Goal: Information Seeking & Learning: Learn about a topic

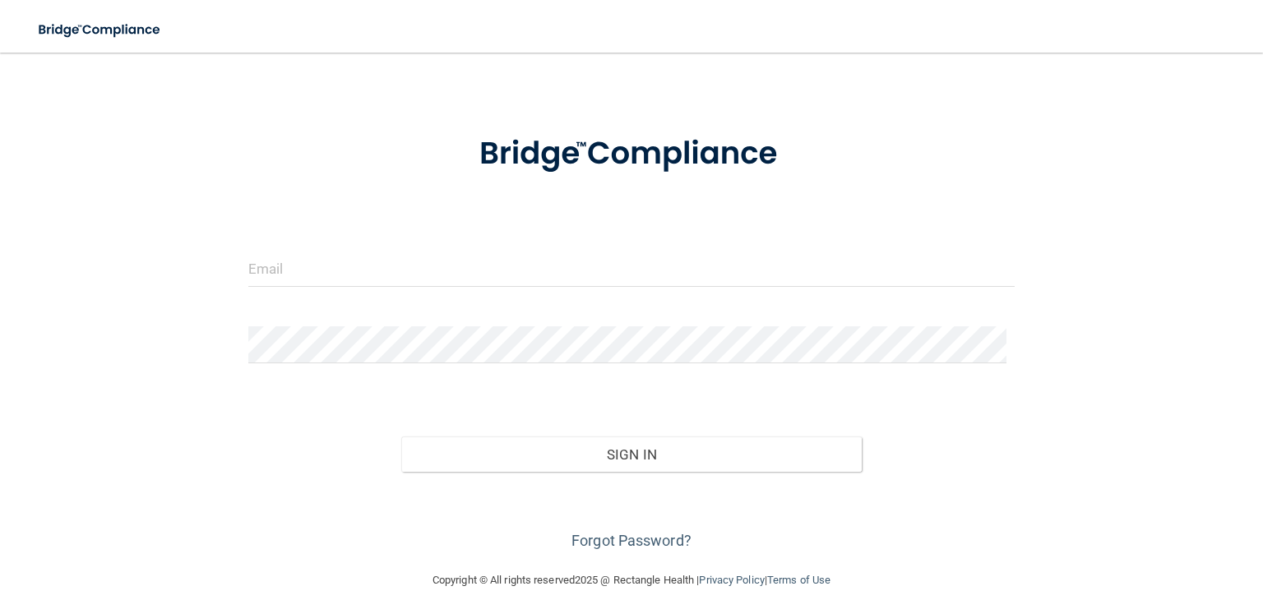
scroll to position [57, 0]
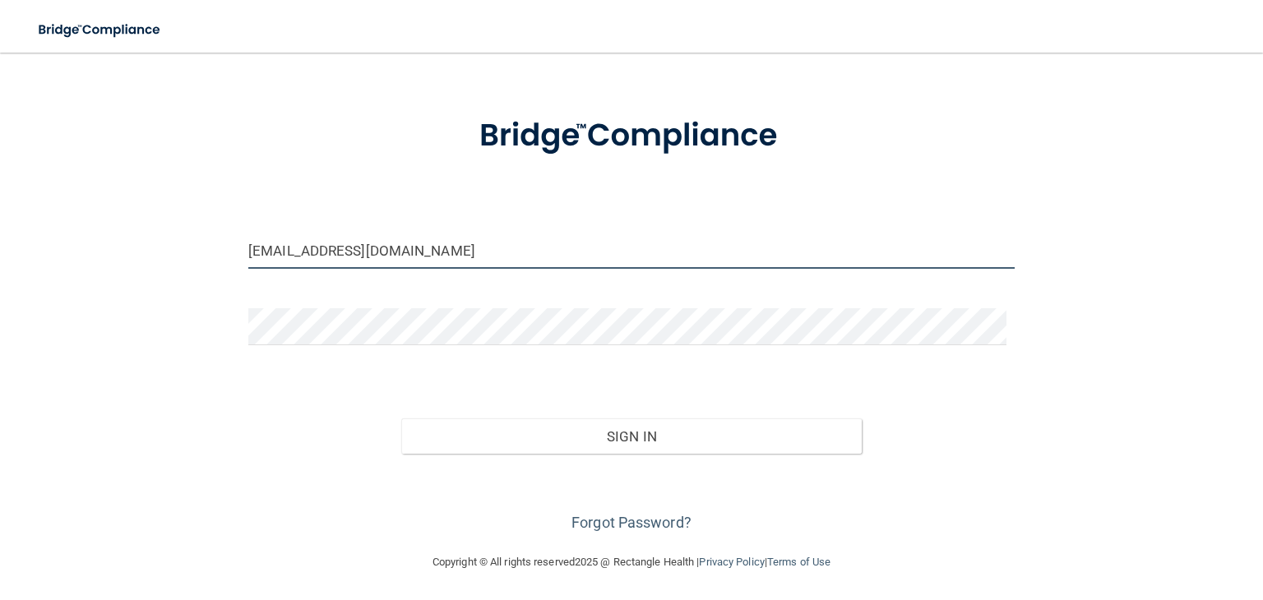
click at [511, 256] on input "[EMAIL_ADDRESS][DOMAIN_NAME]" at bounding box center [631, 250] width 766 height 37
click at [507, 288] on form "vdelebreau@bayoral.com Invalid email/password. You don't have permission to acc…" at bounding box center [631, 316] width 766 height 442
drag, startPoint x: 497, startPoint y: 247, endPoint x: 294, endPoint y: 253, distance: 203.2
click at [298, 252] on input "vdelebreau@bayoral.com" at bounding box center [631, 250] width 766 height 37
click at [447, 248] on input "vdelebreau@bayoral.com" at bounding box center [631, 250] width 766 height 37
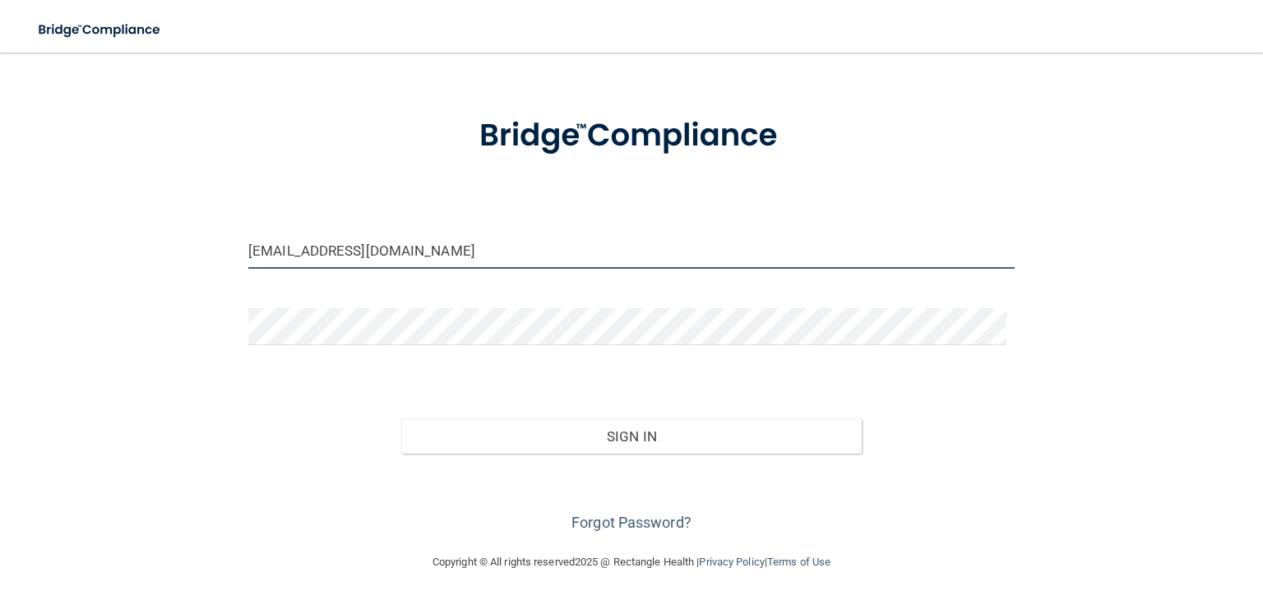
drag, startPoint x: 318, startPoint y: 250, endPoint x: 225, endPoint y: 250, distance: 92.9
click at [225, 250] on div "vdelebreau@bayoral.com Invalid email/password. You don't have permission to acc…" at bounding box center [631, 274] width 1197 height 524
type input "[EMAIL_ADDRESS][DOMAIN_NAME]"
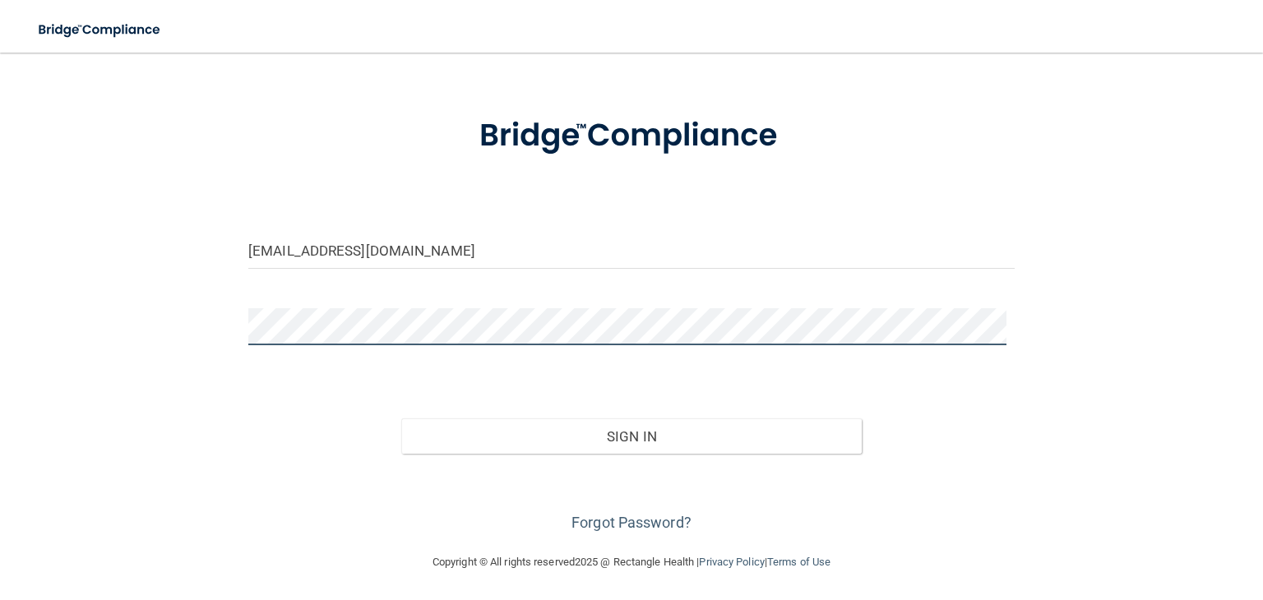
click at [228, 314] on div "mflama@bayoral.com Invalid email/password. You don't have permission to access …" at bounding box center [631, 274] width 1197 height 524
click at [401, 419] on button "Sign In" at bounding box center [631, 437] width 460 height 36
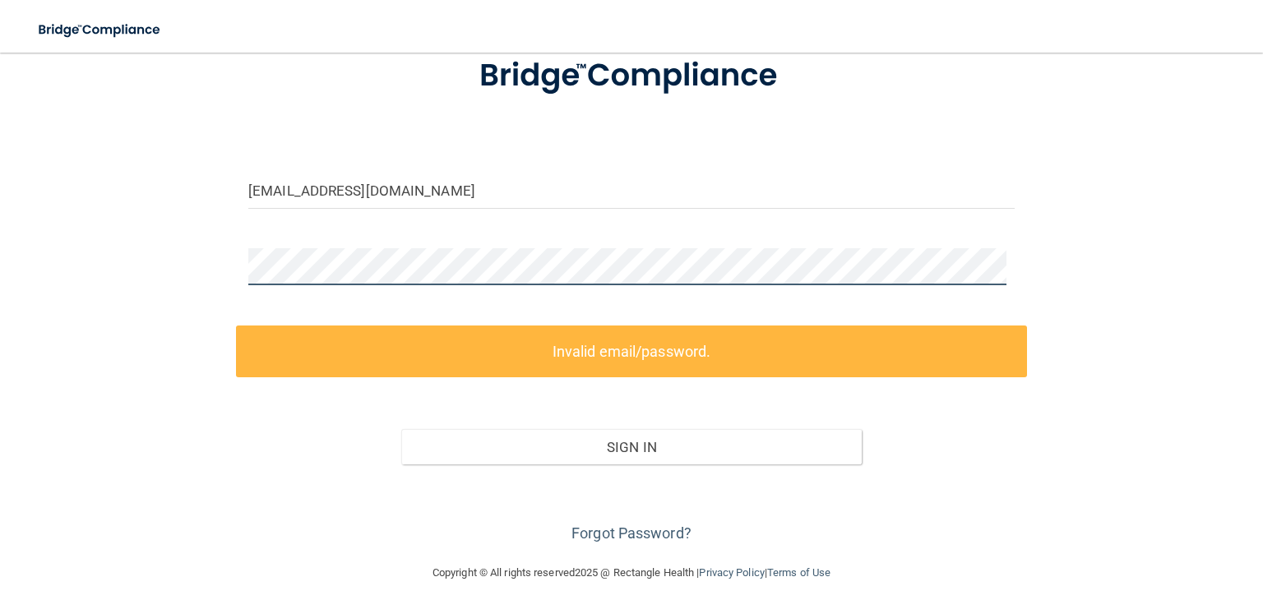
scroll to position [128, 0]
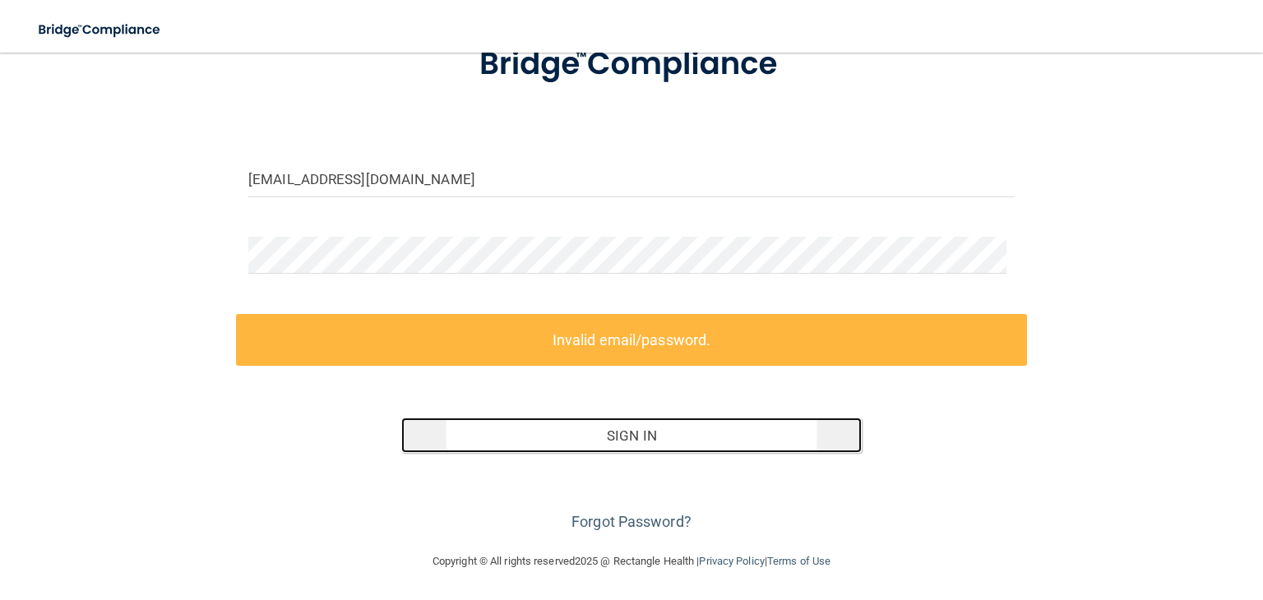
click at [628, 440] on button "Sign In" at bounding box center [631, 436] width 460 height 36
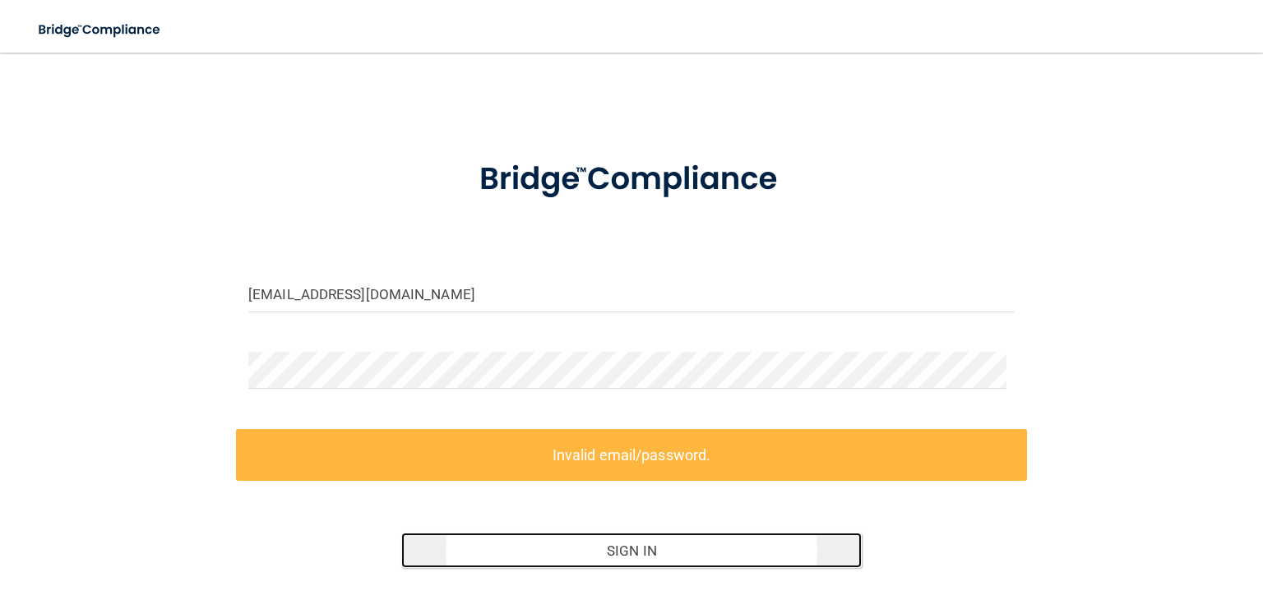
scroll to position [0, 0]
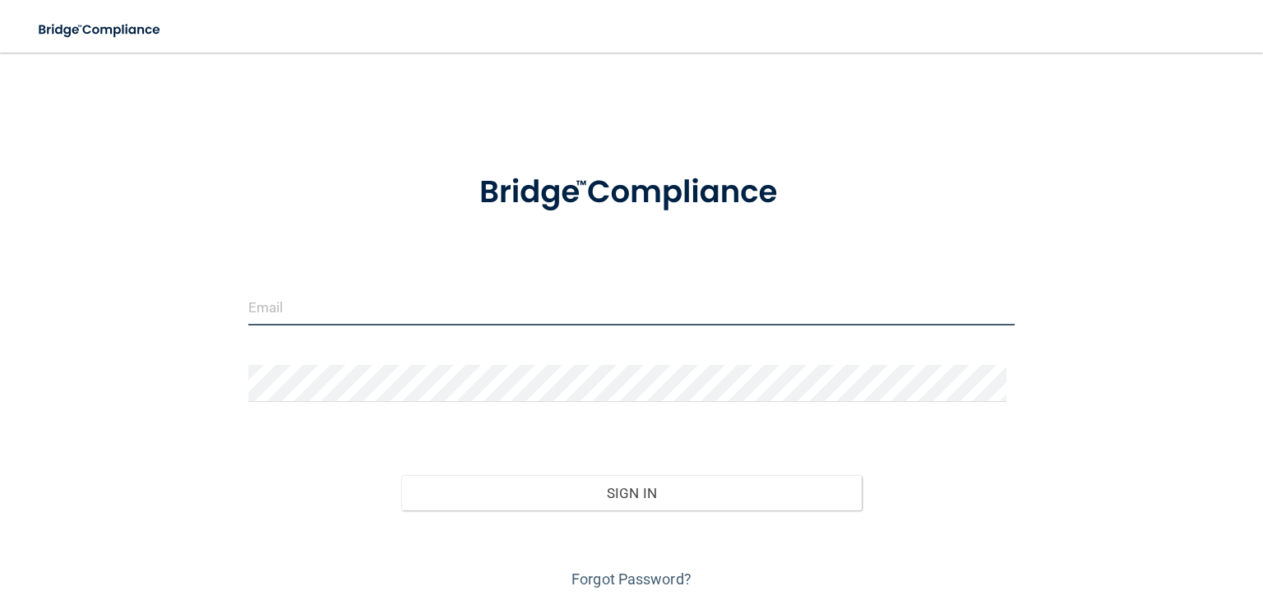
type input "vdelebreau@bayoral.com"
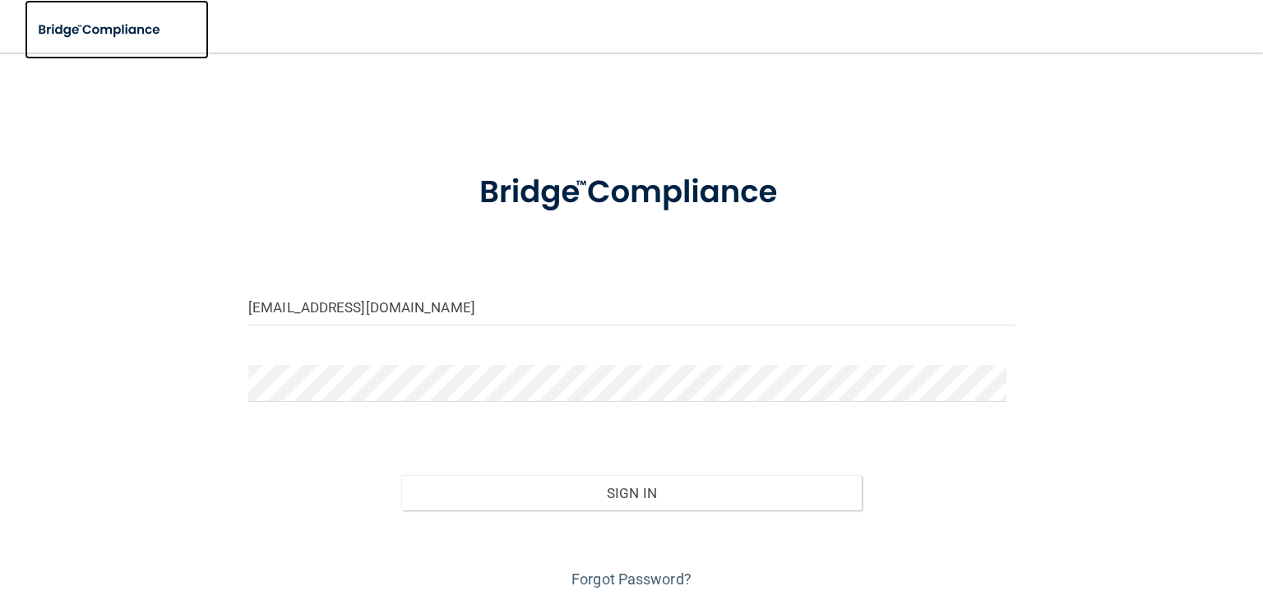
click at [128, 26] on img at bounding box center [100, 30] width 151 height 34
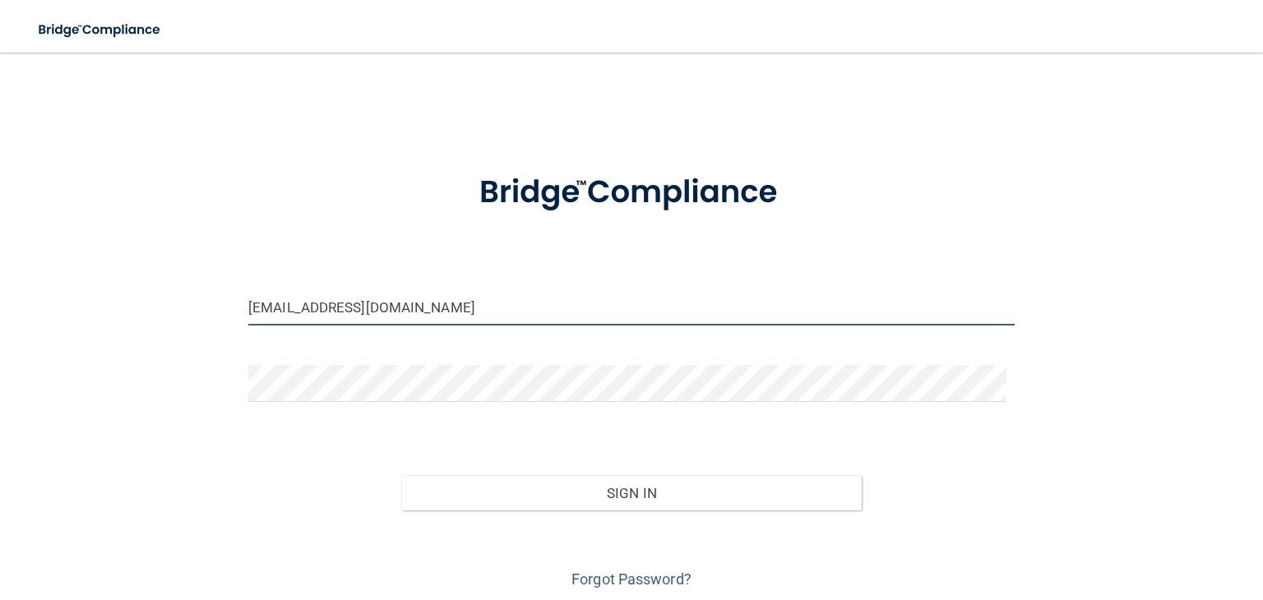
drag, startPoint x: 447, startPoint y: 313, endPoint x: 207, endPoint y: 328, distance: 240.6
click at [207, 328] on div "vdelebreau@bayoral.com Invalid email/password. You don't have permission to acc…" at bounding box center [631, 331] width 1197 height 524
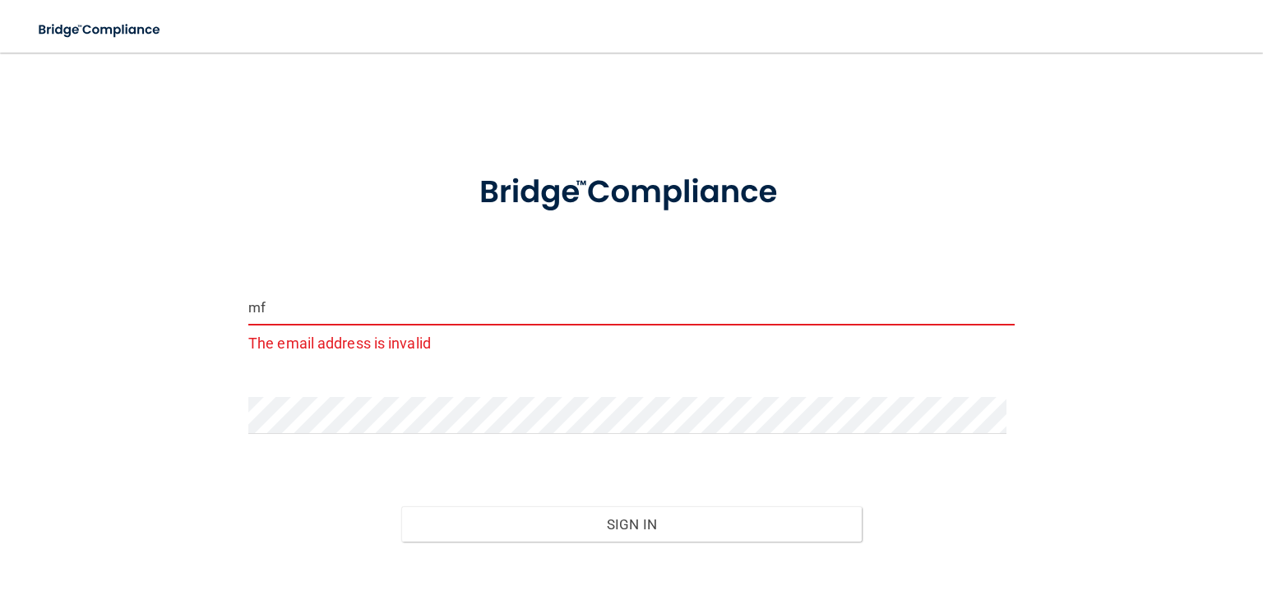
type input "m"
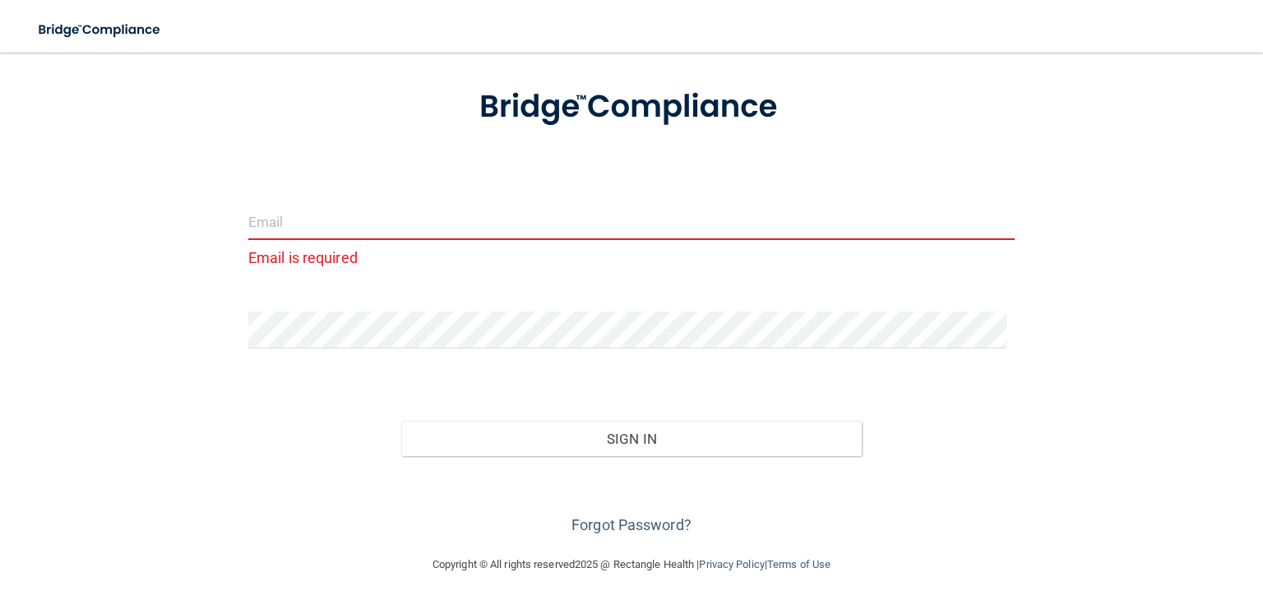
scroll to position [89, 0]
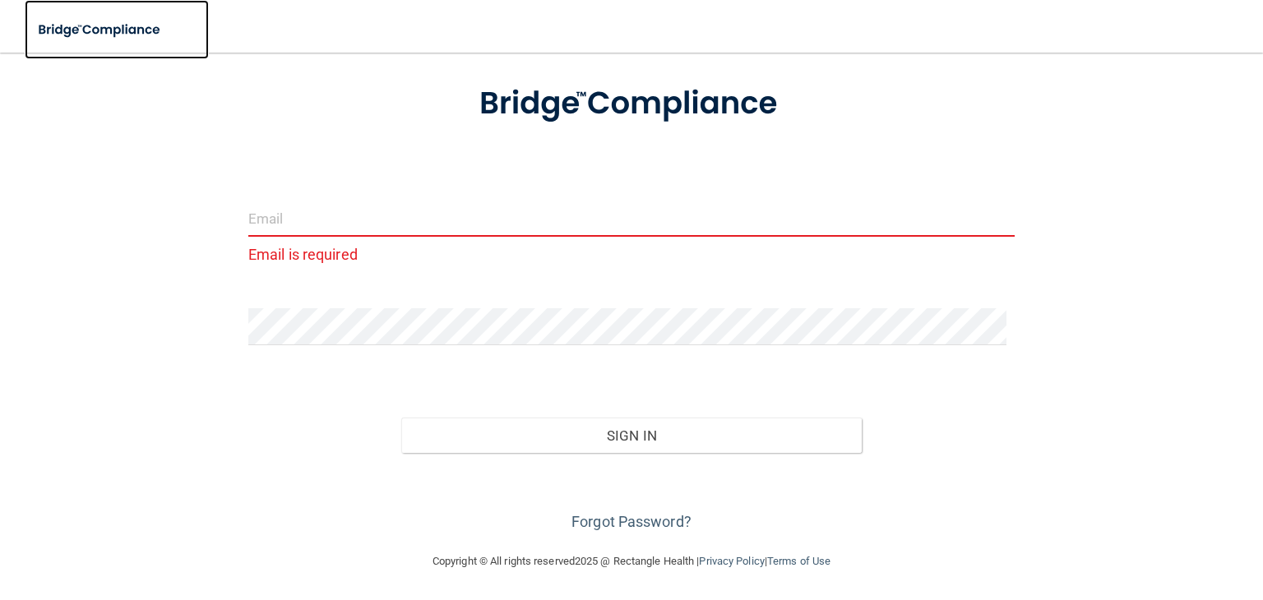
click at [109, 25] on img at bounding box center [100, 30] width 151 height 34
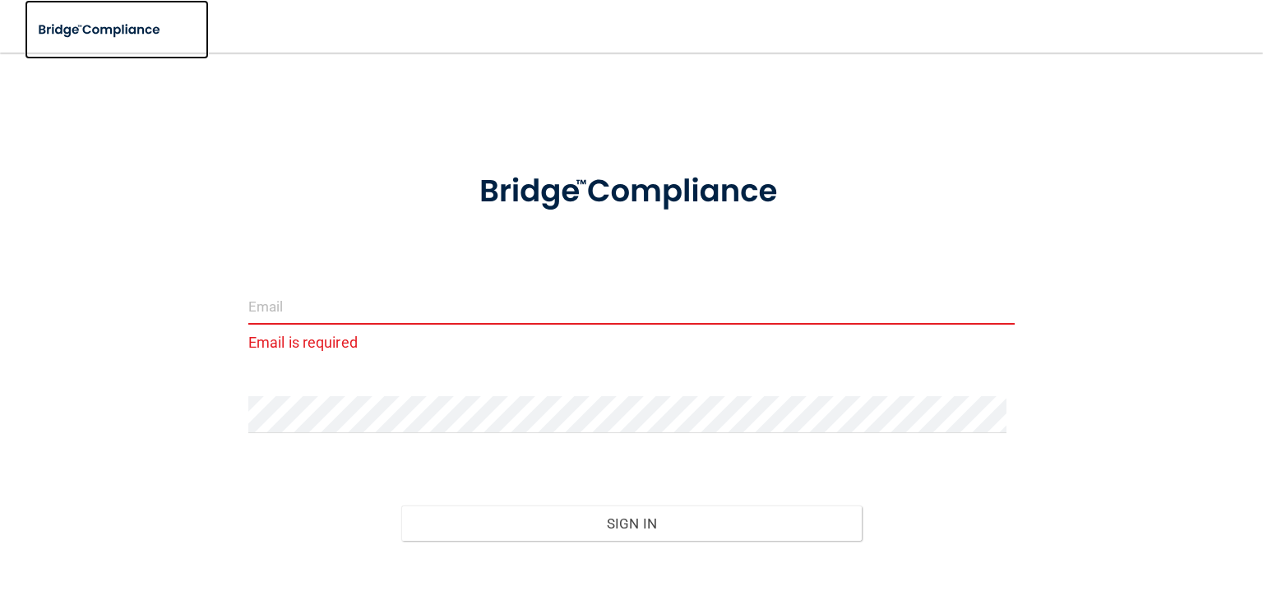
scroll to position [0, 0]
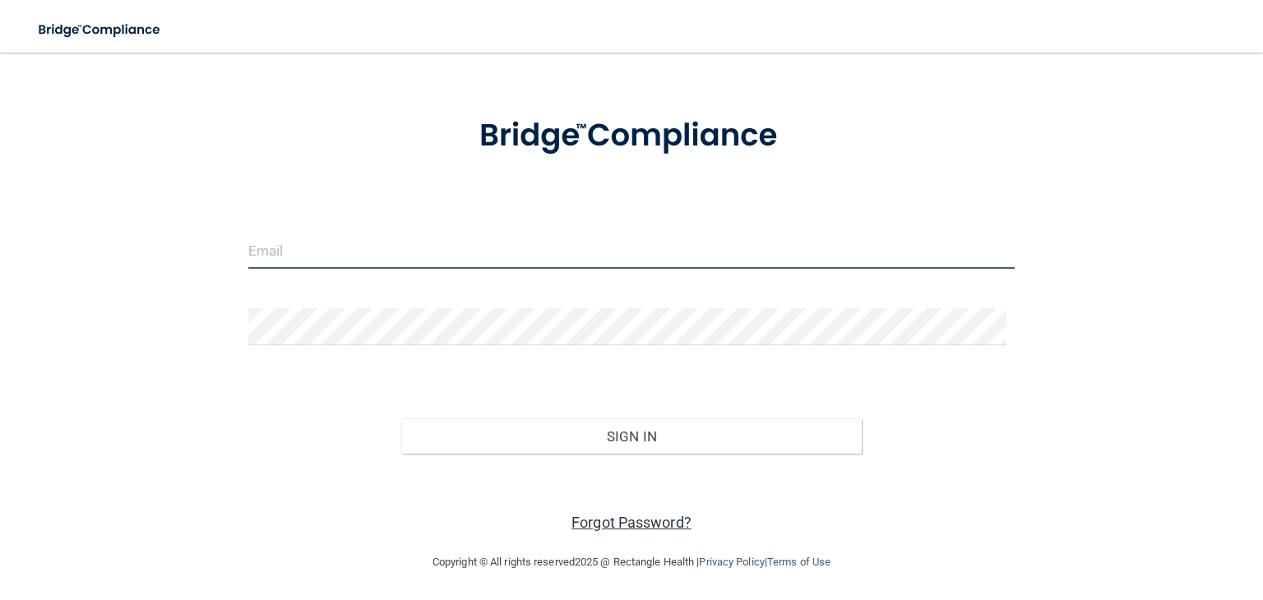
type input "[EMAIL_ADDRESS][DOMAIN_NAME]"
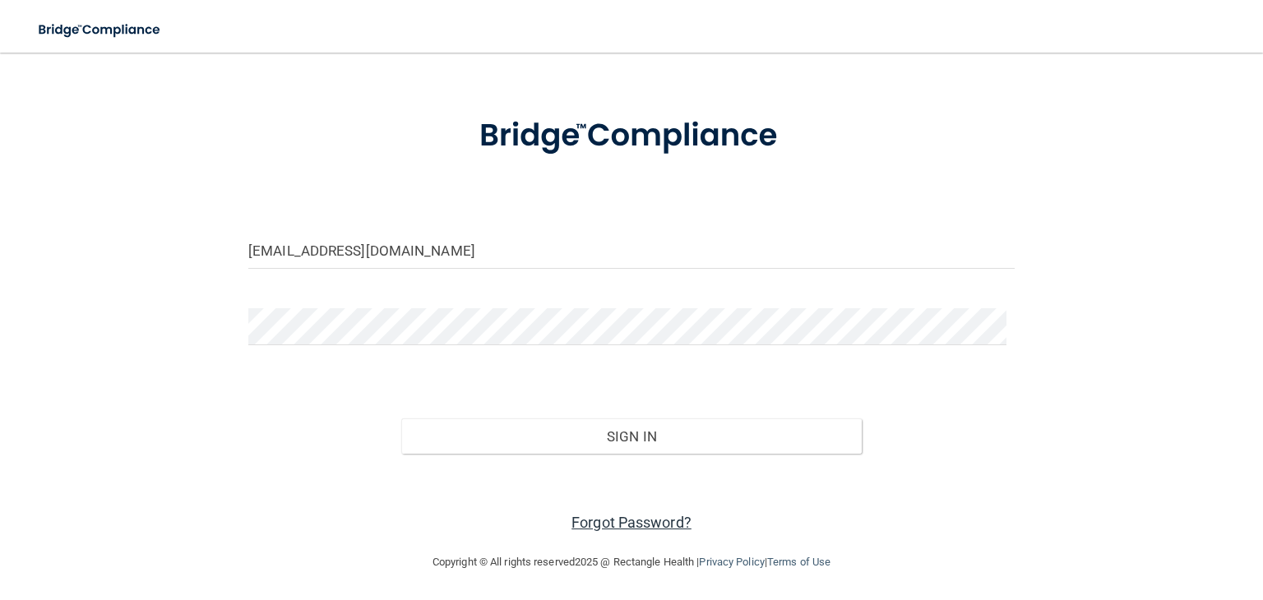
click at [655, 521] on link "Forgot Password?" at bounding box center [632, 522] width 120 height 17
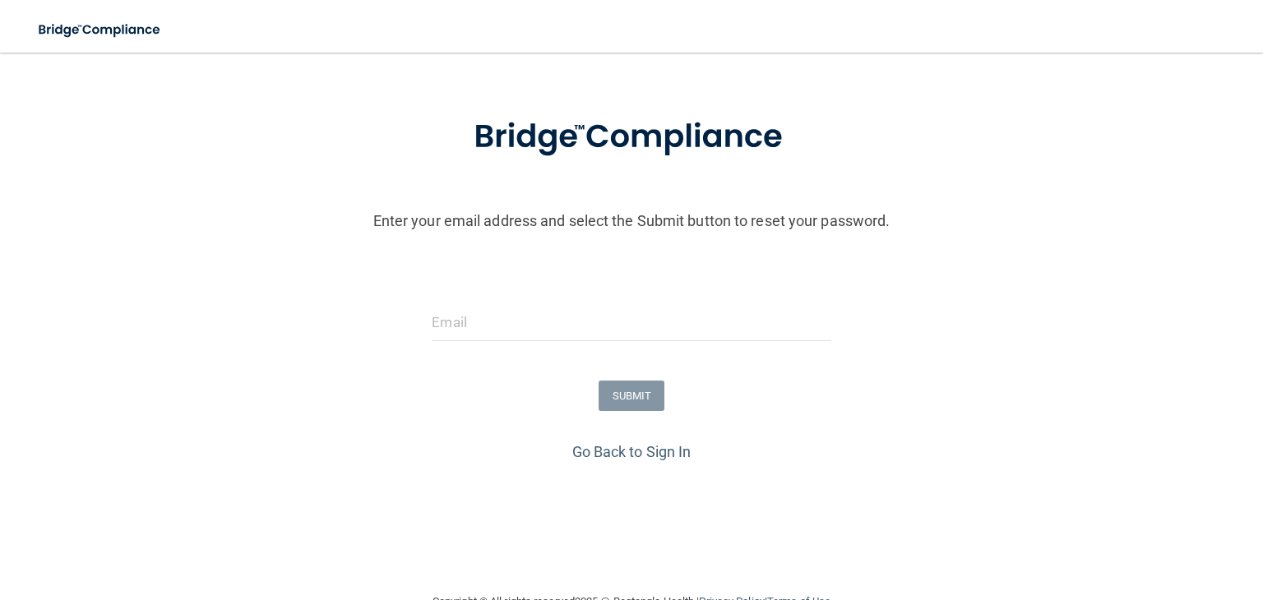
scroll to position [99, 0]
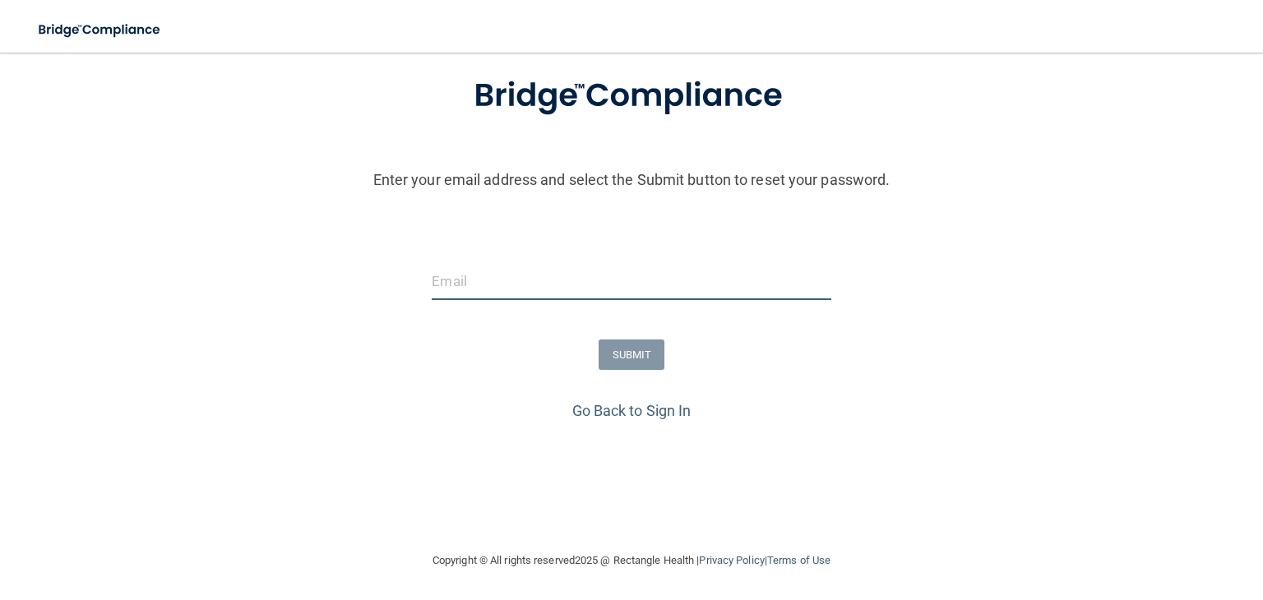
click at [467, 291] on input "email" at bounding box center [631, 281] width 399 height 37
type input "[EMAIL_ADDRESS][DOMAIN_NAME]"
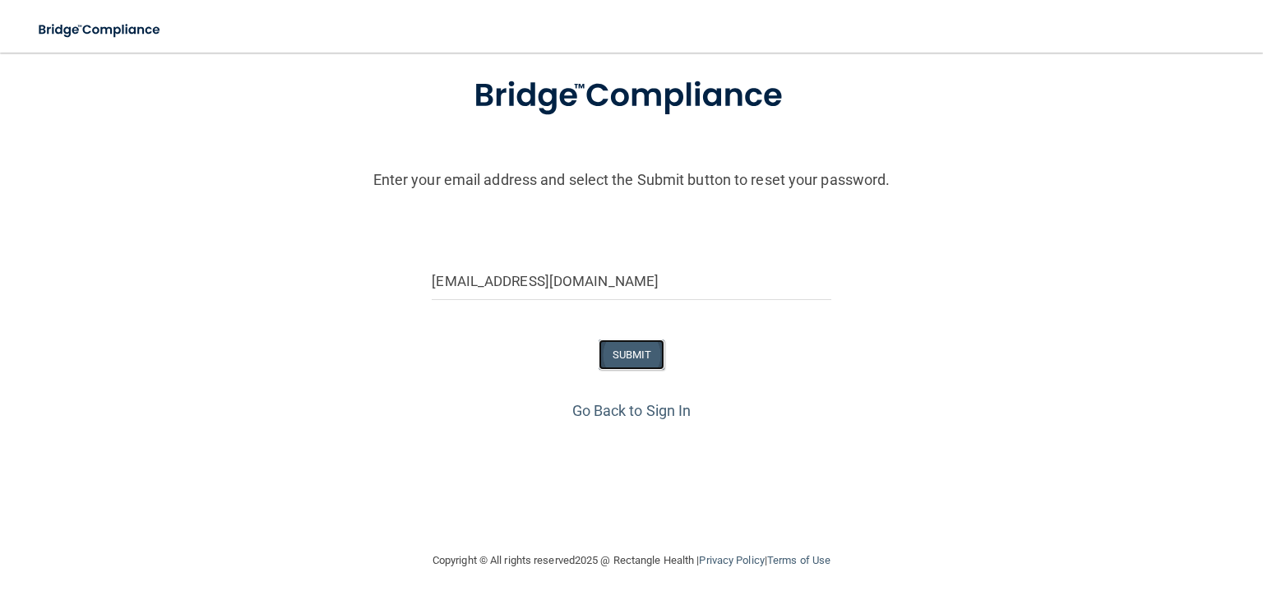
click at [633, 361] on button "SUBMIT" at bounding box center [632, 355] width 67 height 30
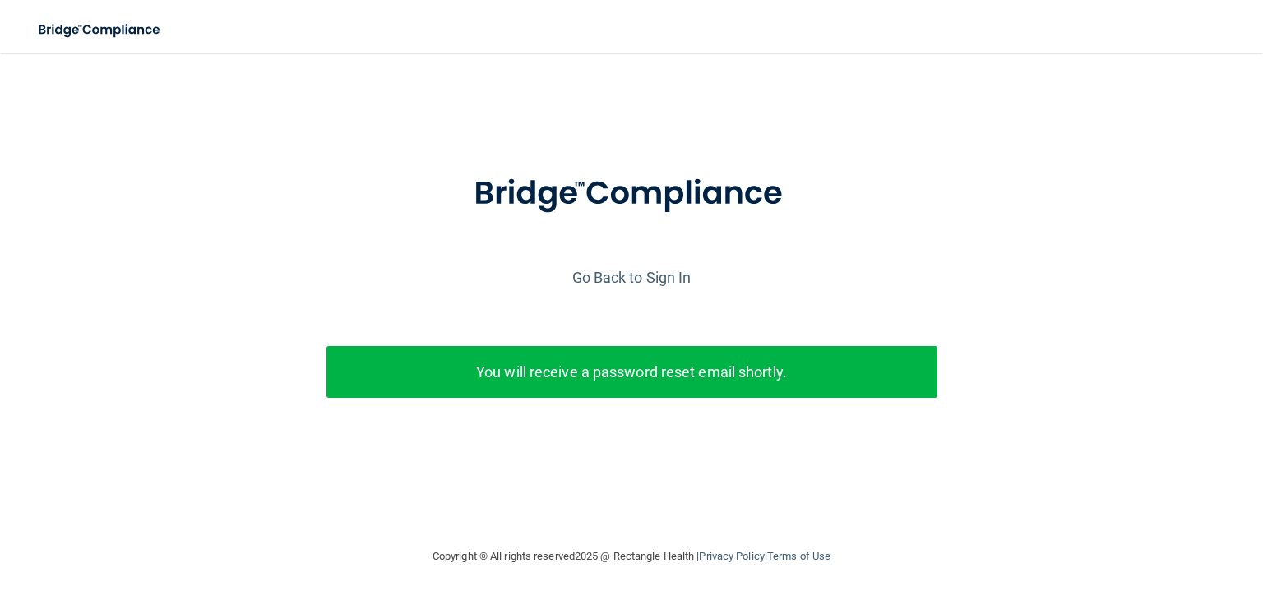
scroll to position [0, 0]
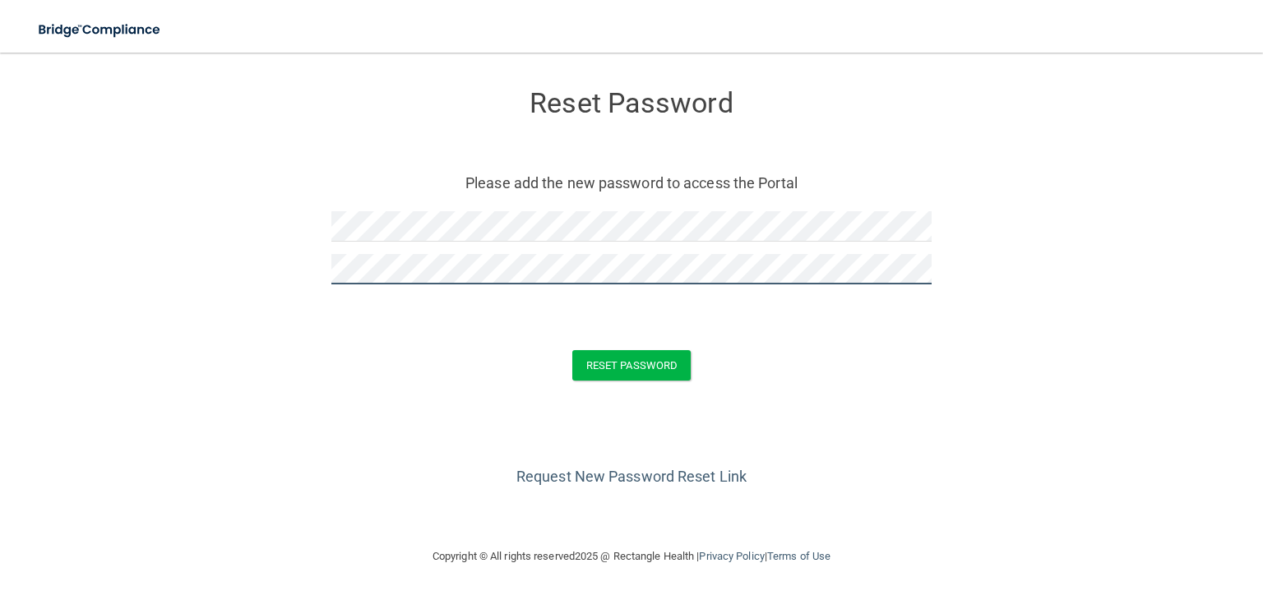
click at [572, 350] on button "Reset Password" at bounding box center [631, 365] width 118 height 30
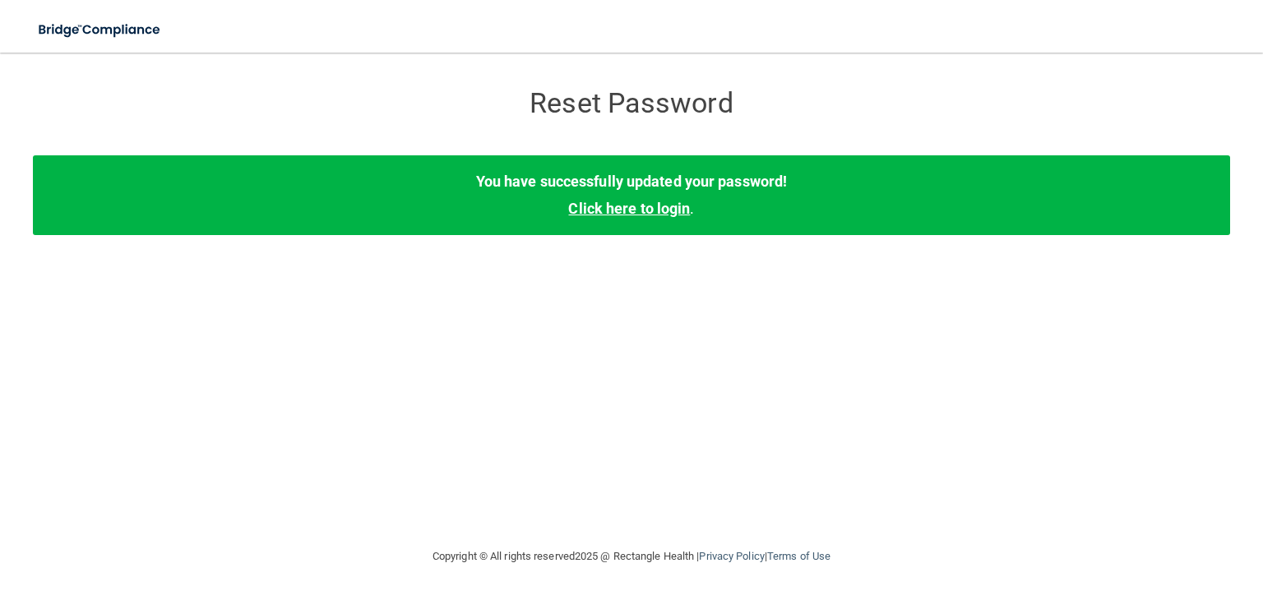
click at [618, 206] on link "Click here to login" at bounding box center [629, 208] width 122 height 17
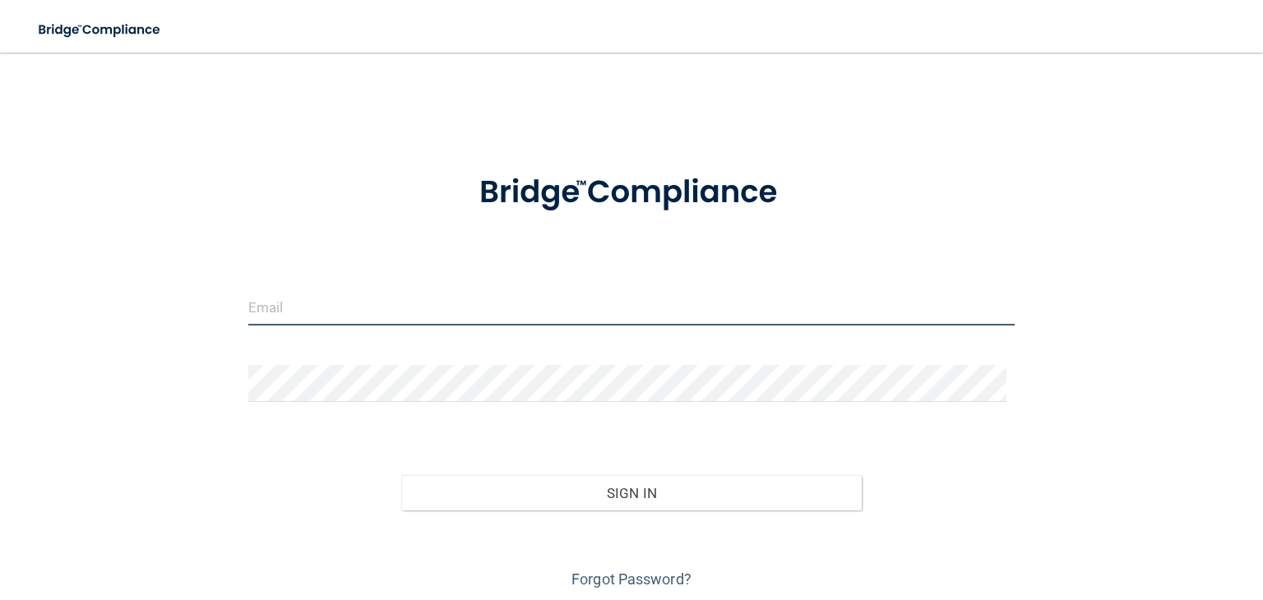
type input "[EMAIL_ADDRESS][DOMAIN_NAME]"
drag, startPoint x: 427, startPoint y: 301, endPoint x: 201, endPoint y: 323, distance: 227.2
click at [202, 323] on div "[EMAIL_ADDRESS][DOMAIN_NAME] Invalid email/password. You don't have permission …" at bounding box center [631, 331] width 1197 height 524
type input "mflama@bayoral.com"
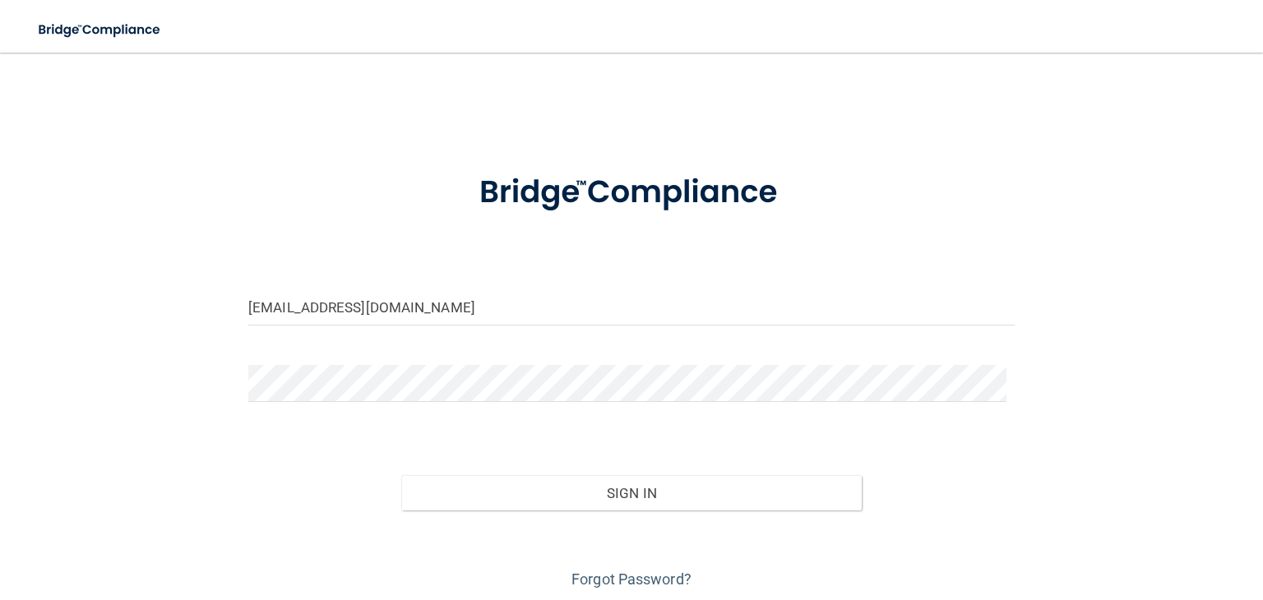
drag, startPoint x: 217, startPoint y: 386, endPoint x: 197, endPoint y: 389, distance: 19.9
click at [197, 389] on div "mflama@bayoral.com Invalid email/password. You don't have permission to access …" at bounding box center [631, 331] width 1197 height 524
click at [220, 387] on div "mflama@bayoral.com Invalid email/password. You don't have permission to access …" at bounding box center [631, 331] width 1197 height 524
click at [401, 475] on button "Sign In" at bounding box center [631, 493] width 460 height 36
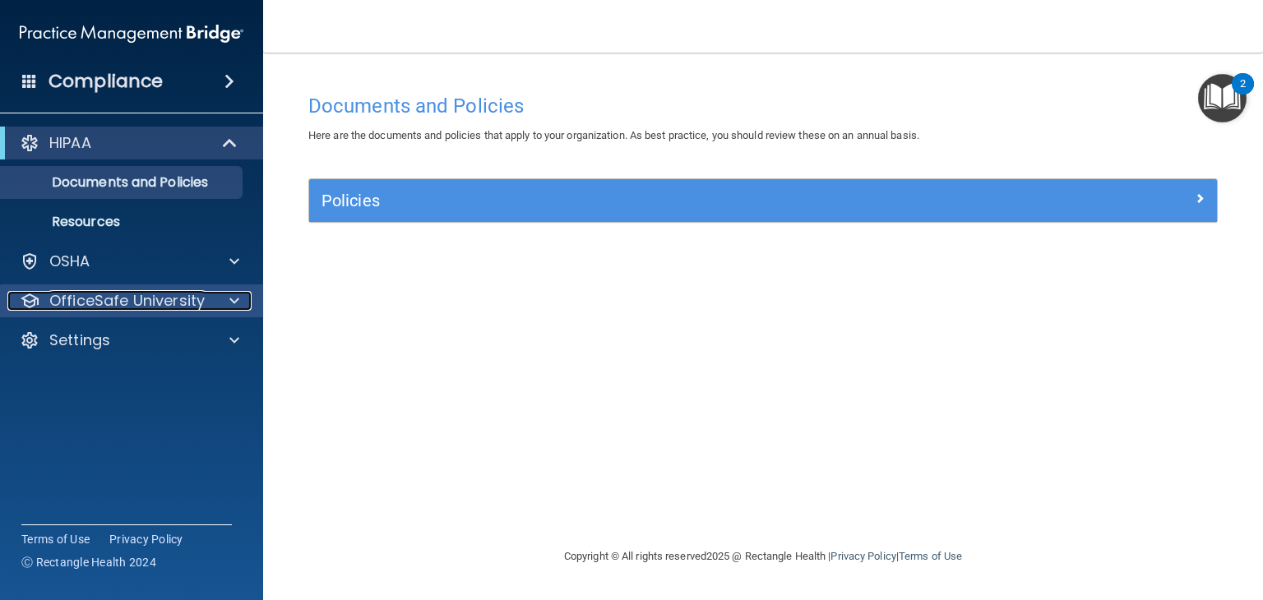
click at [135, 302] on p "OfficeSafe University" at bounding box center [126, 301] width 155 height 20
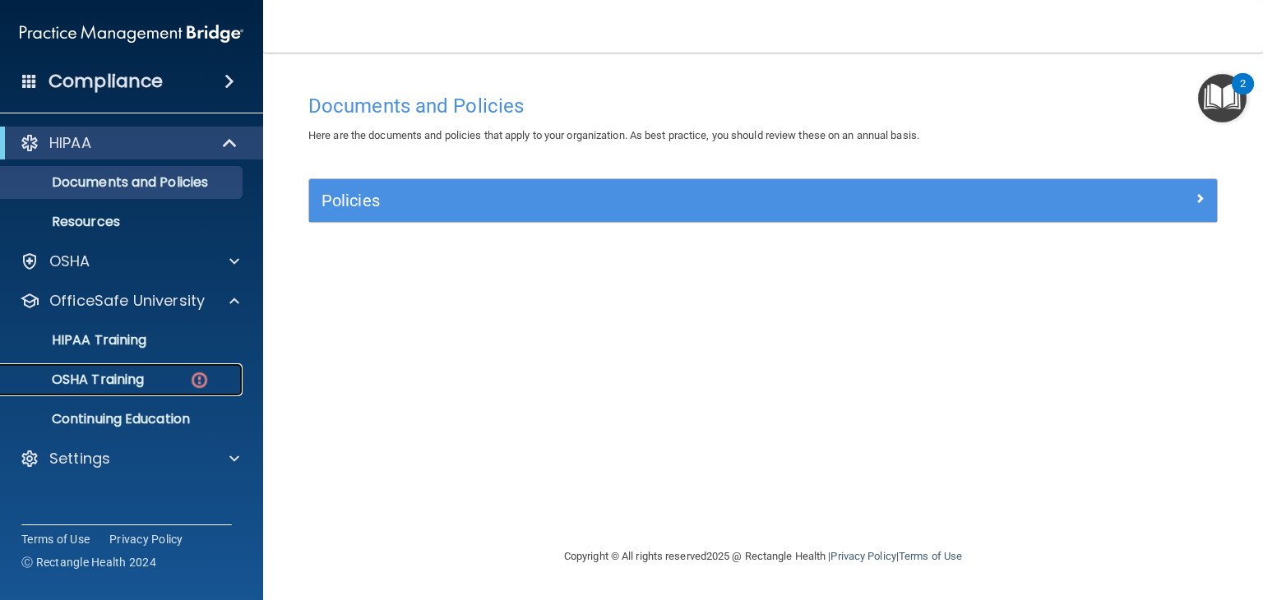
click at [115, 381] on p "OSHA Training" at bounding box center [77, 380] width 133 height 16
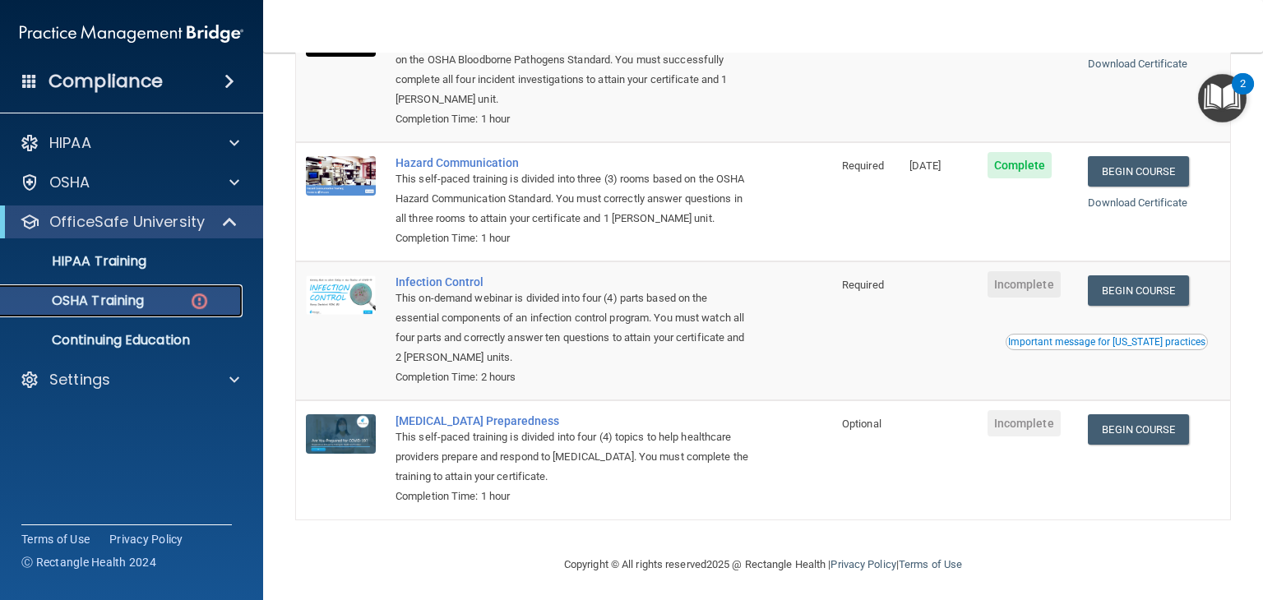
scroll to position [253, 0]
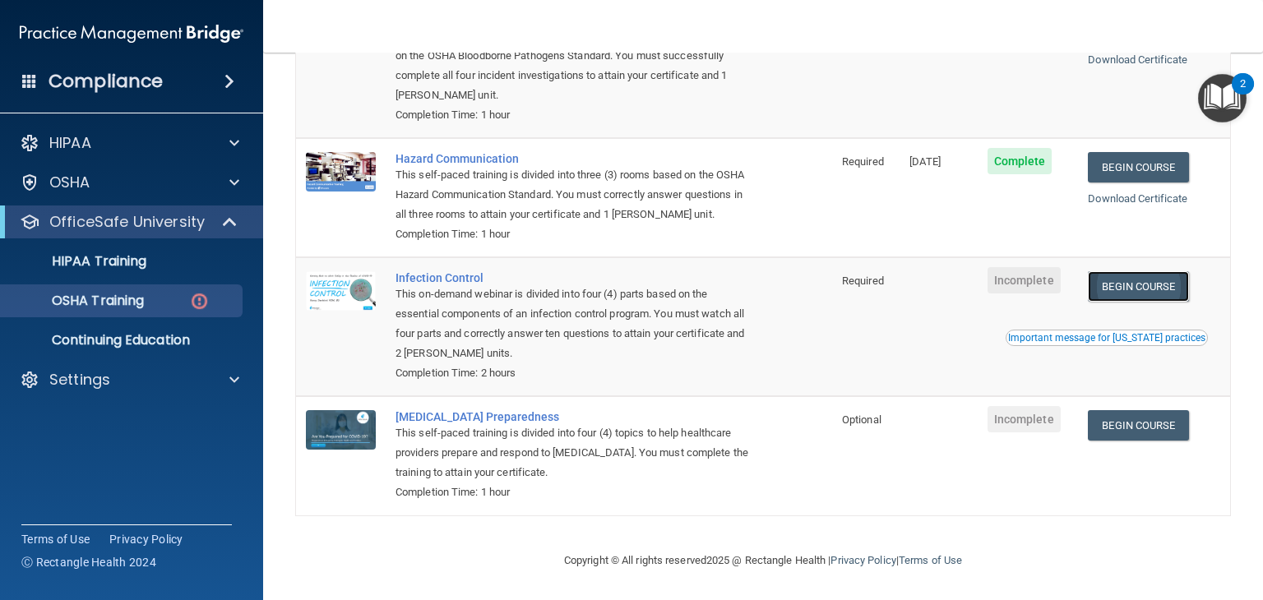
click at [1128, 287] on link "Begin Course" at bounding box center [1138, 286] width 100 height 30
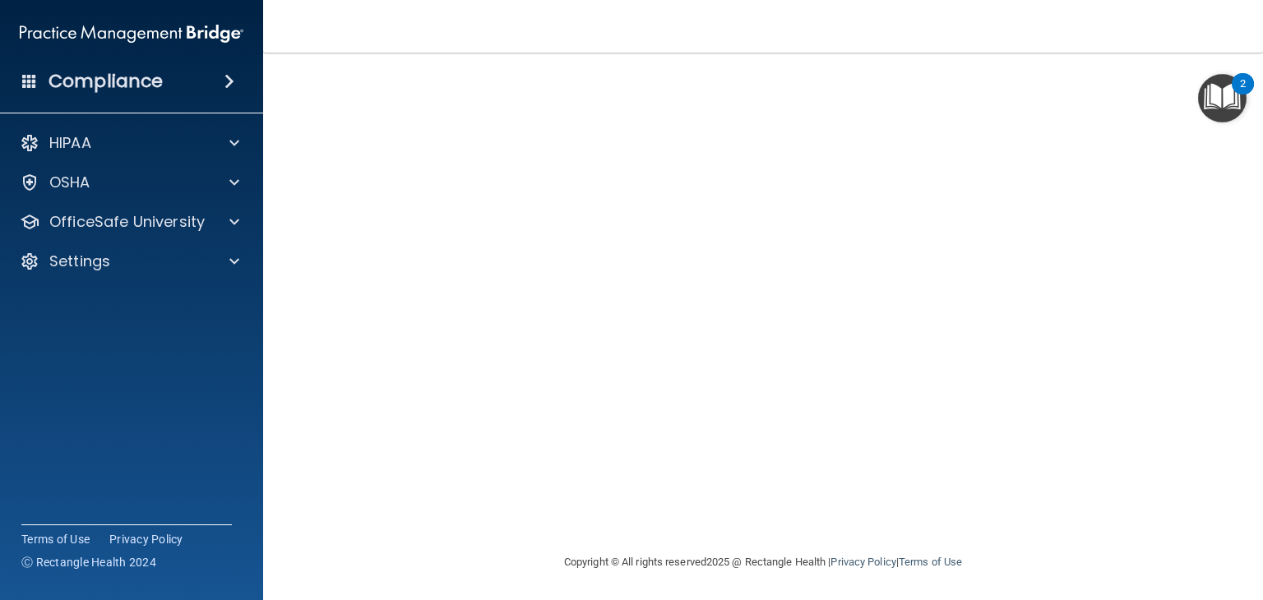
scroll to position [104, 0]
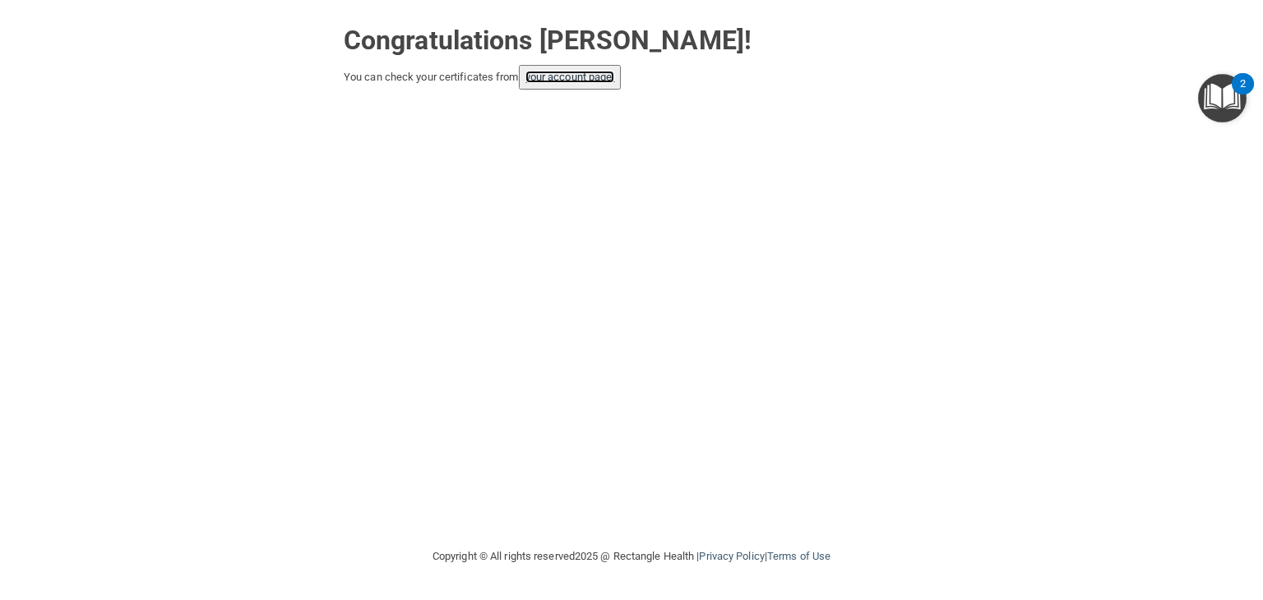
click at [595, 76] on link "your account page!" at bounding box center [570, 77] width 90 height 12
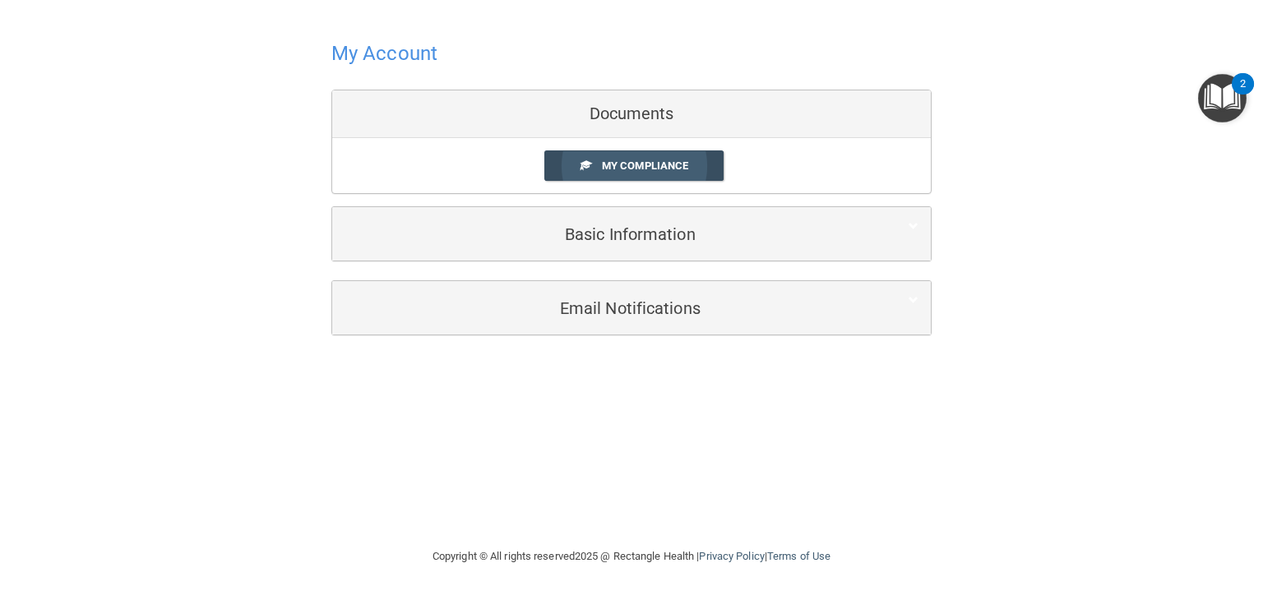
click at [652, 167] on span "My Compliance" at bounding box center [645, 166] width 86 height 12
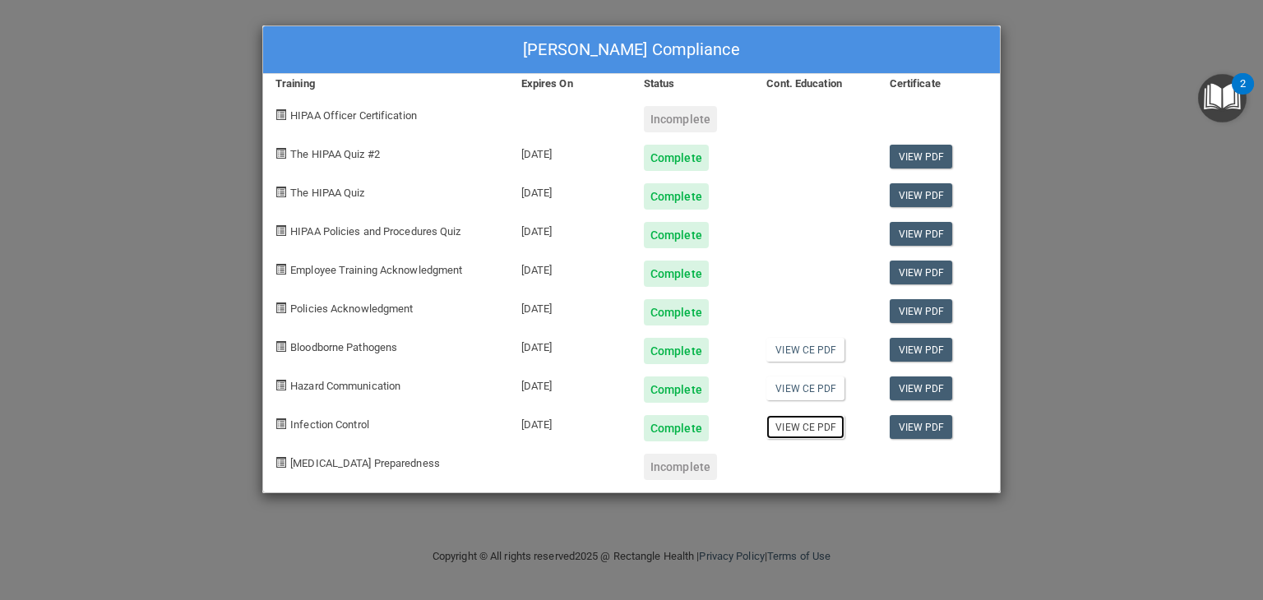
click at [803, 433] on link "View CE PDF" at bounding box center [805, 427] width 78 height 24
click at [924, 423] on link "View PDF" at bounding box center [921, 427] width 63 height 24
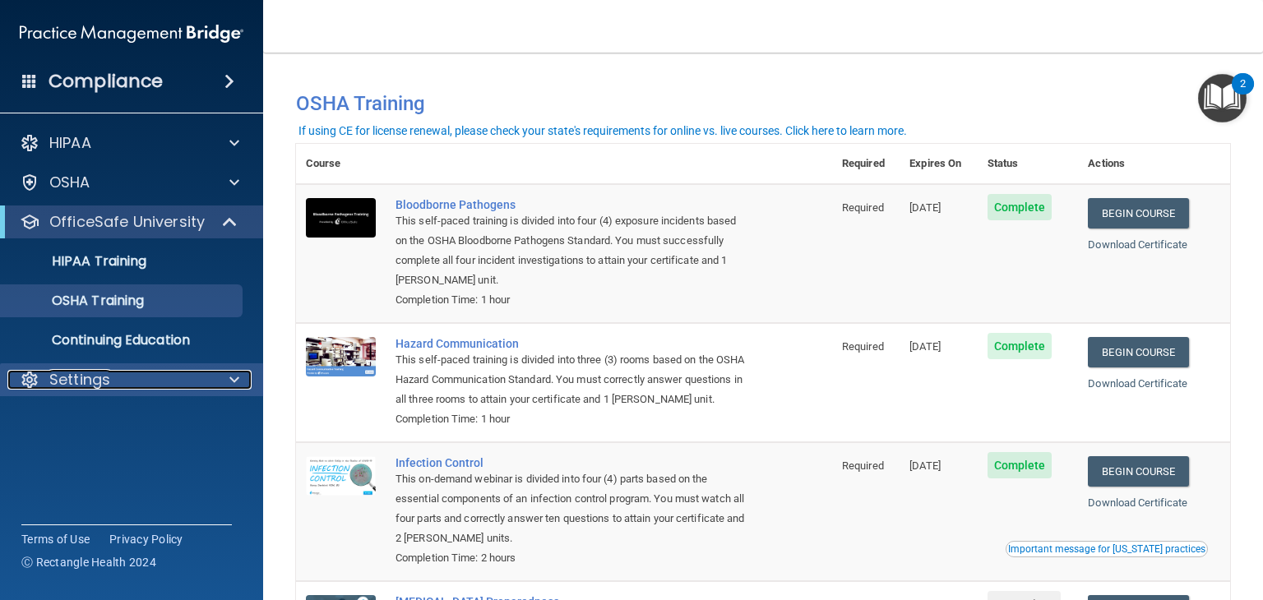
click at [86, 382] on p "Settings" at bounding box center [79, 380] width 61 height 20
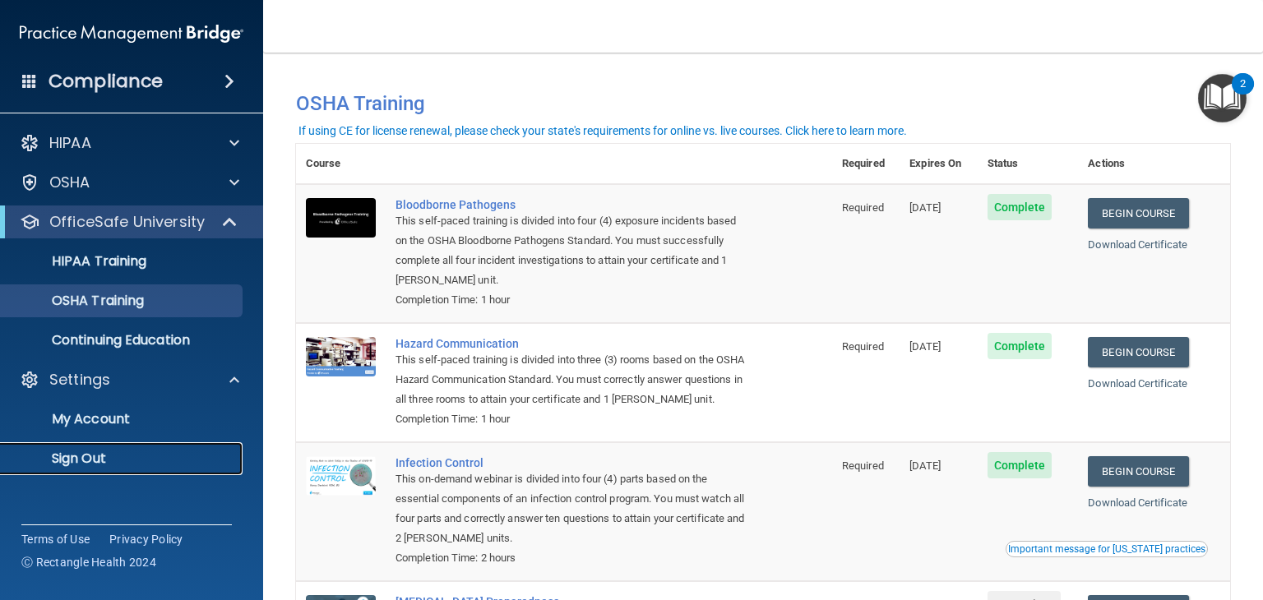
click at [72, 460] on p "Sign Out" at bounding box center [123, 459] width 224 height 16
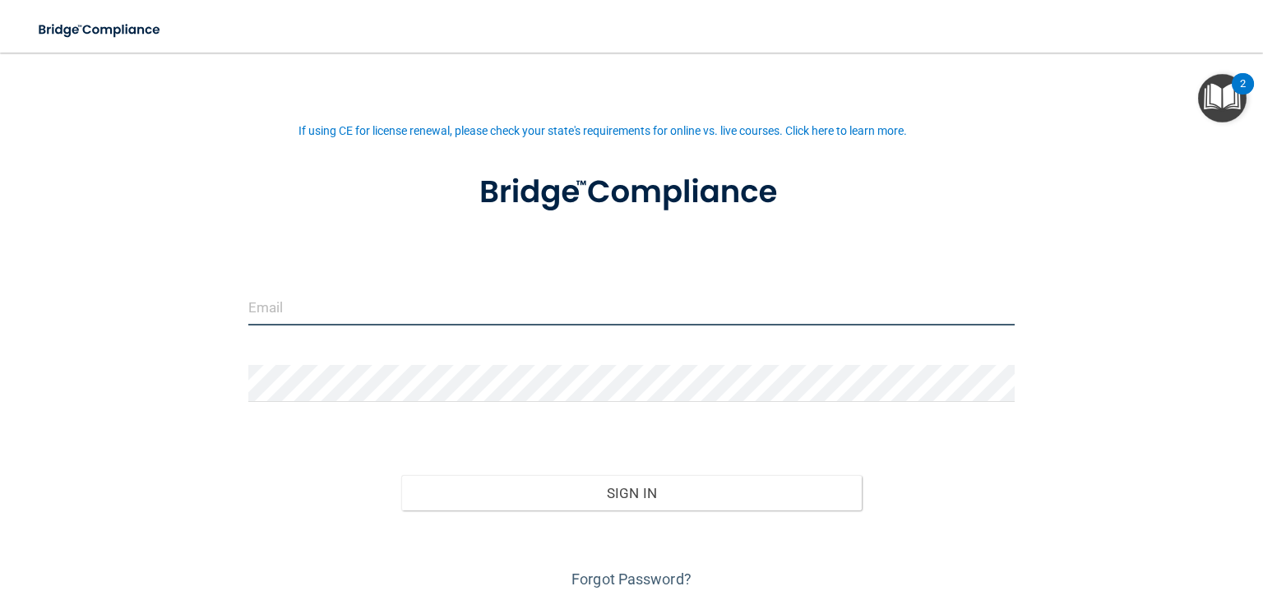
type input "[EMAIL_ADDRESS][DOMAIN_NAME]"
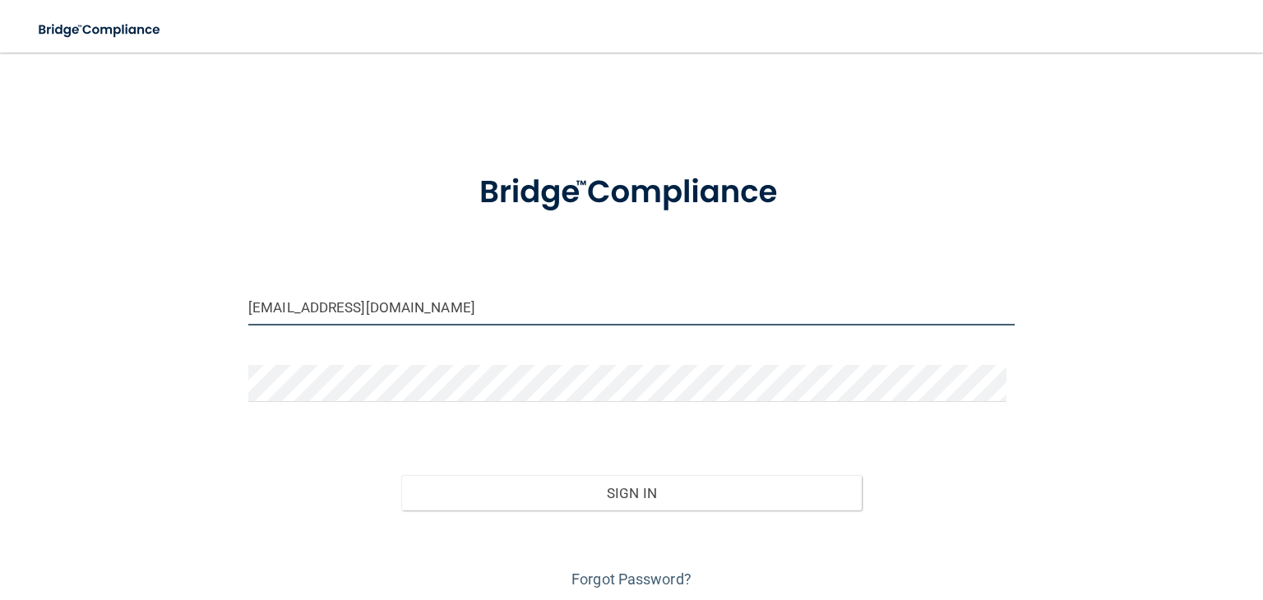
click at [403, 310] on input "[EMAIL_ADDRESS][DOMAIN_NAME]" at bounding box center [631, 307] width 766 height 37
drag, startPoint x: 430, startPoint y: 312, endPoint x: 150, endPoint y: 300, distance: 280.7
click at [150, 300] on div "vdelebreau@bayoral.com Invalid email/password. You don't have permission to acc…" at bounding box center [631, 331] width 1197 height 524
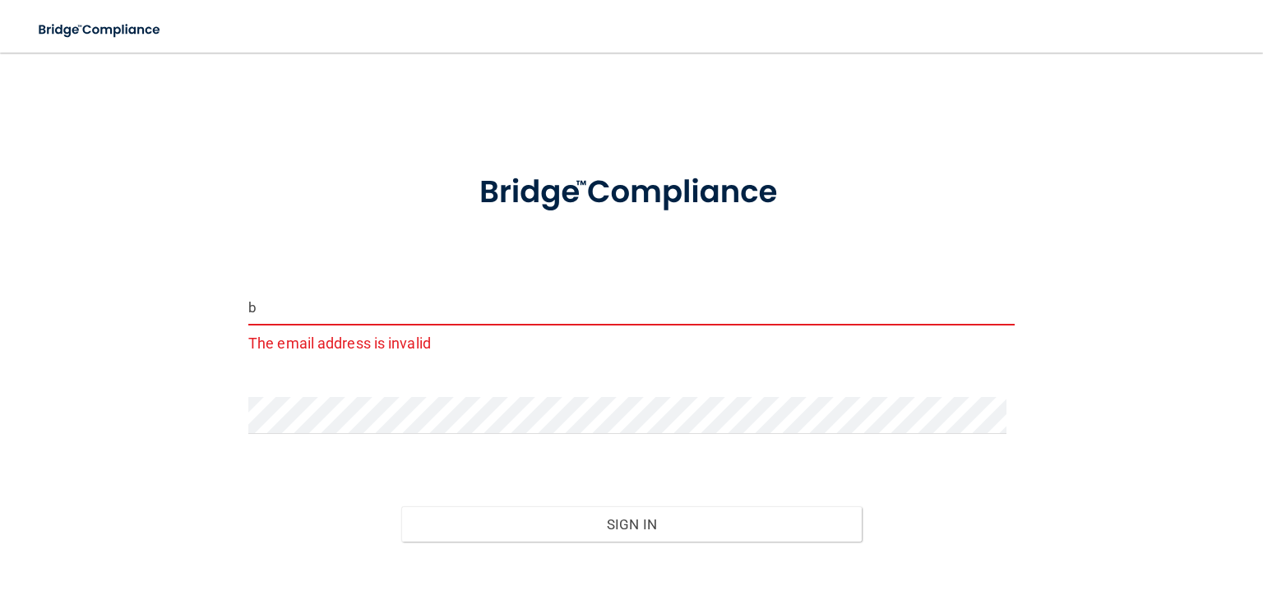
type input "BWasielewski@bayoral.com"
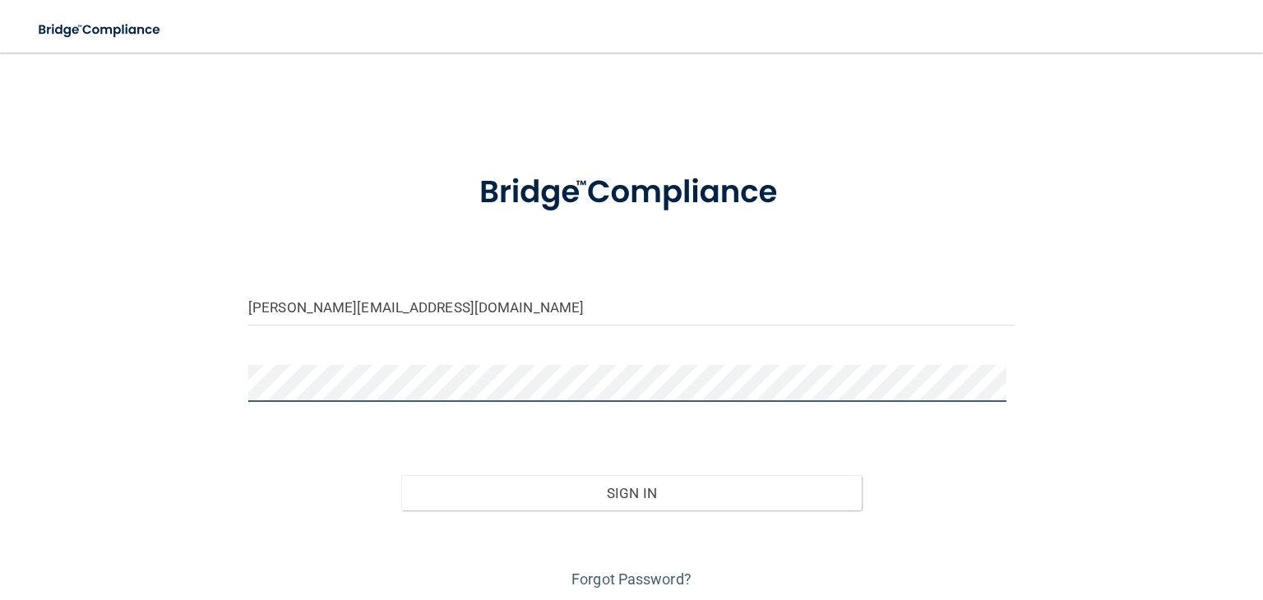
click at [141, 367] on div "BWasielewski@bayoral.com Invalid email/password. You don't have permission to a…" at bounding box center [631, 331] width 1197 height 524
click at [737, 447] on div "Sign In" at bounding box center [631, 476] width 791 height 69
click at [693, 471] on div "Sign In" at bounding box center [631, 476] width 791 height 69
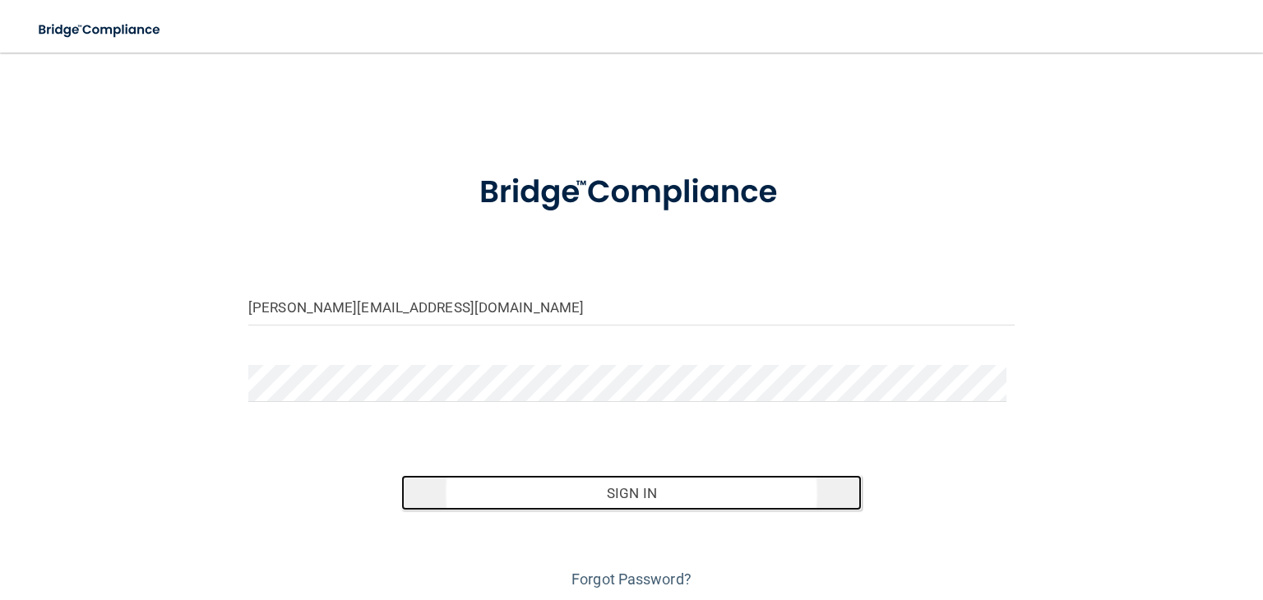
click at [692, 485] on button "Sign In" at bounding box center [631, 493] width 460 height 36
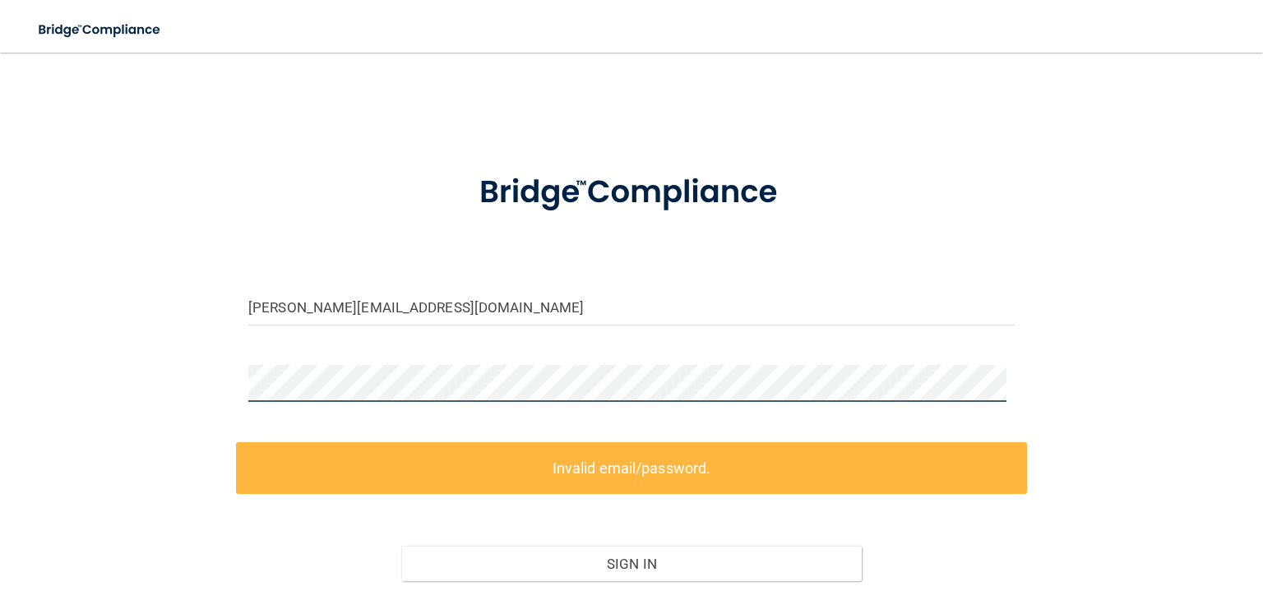
click at [187, 376] on div "BWasielewski@bayoral.com Invalid email/password. You don't have permission to a…" at bounding box center [631, 366] width 1197 height 595
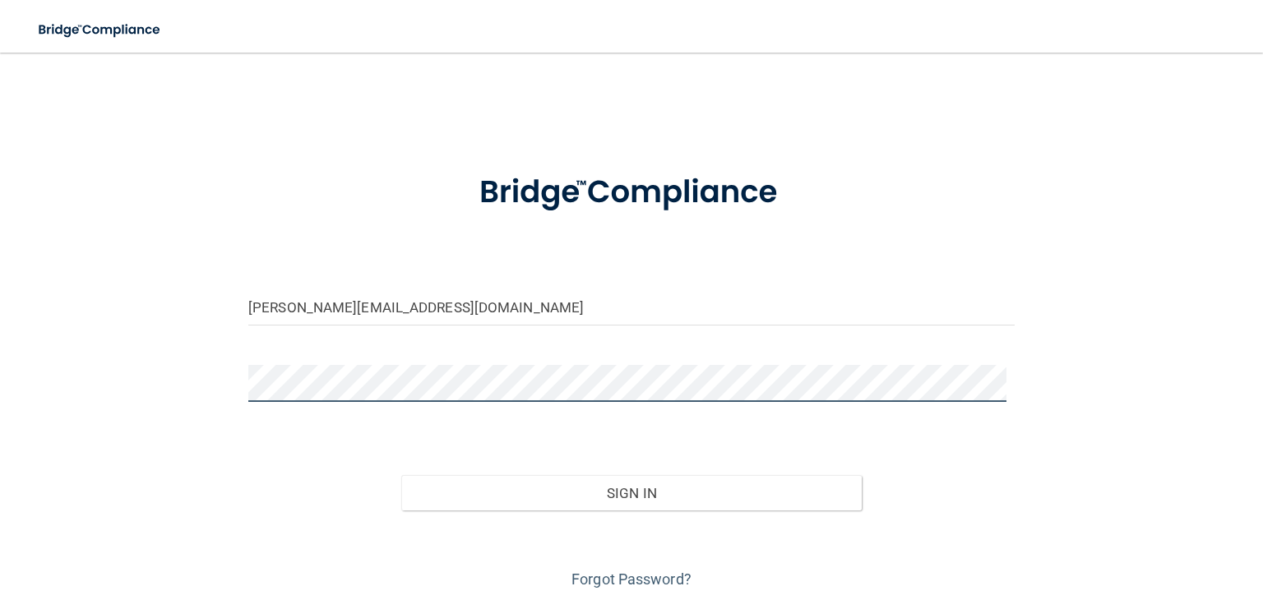
click at [401, 475] on button "Sign In" at bounding box center [631, 493] width 460 height 36
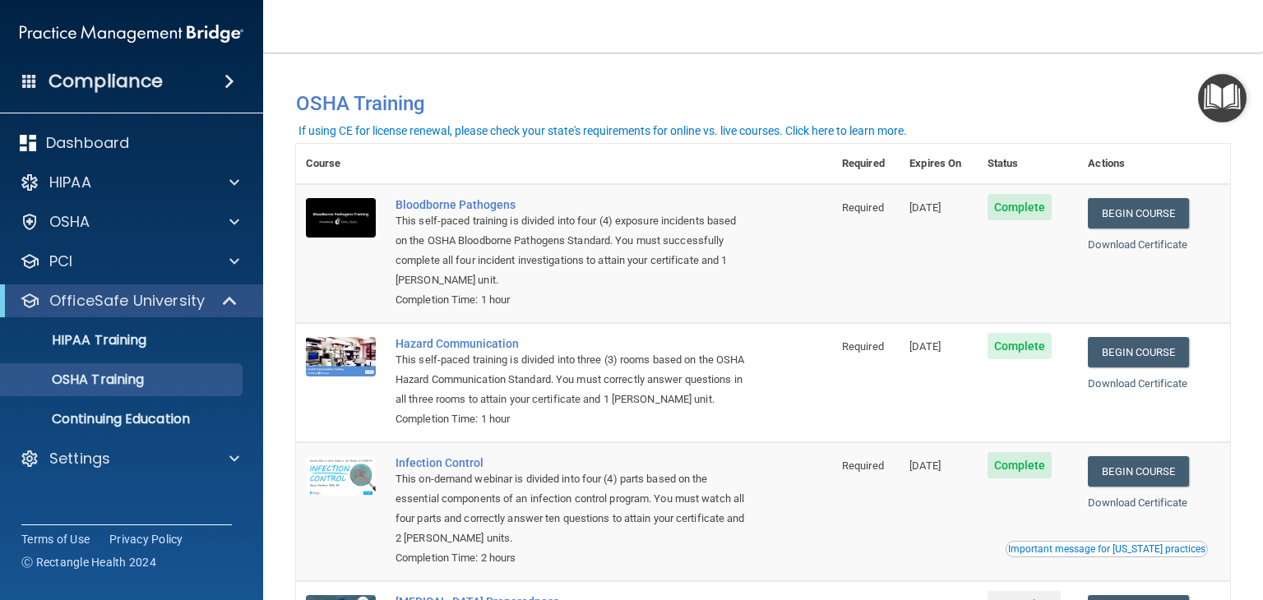
click at [1021, 204] on span "Complete" at bounding box center [1020, 207] width 65 height 26
click at [135, 425] on p "Continuing Education" at bounding box center [123, 419] width 224 height 16
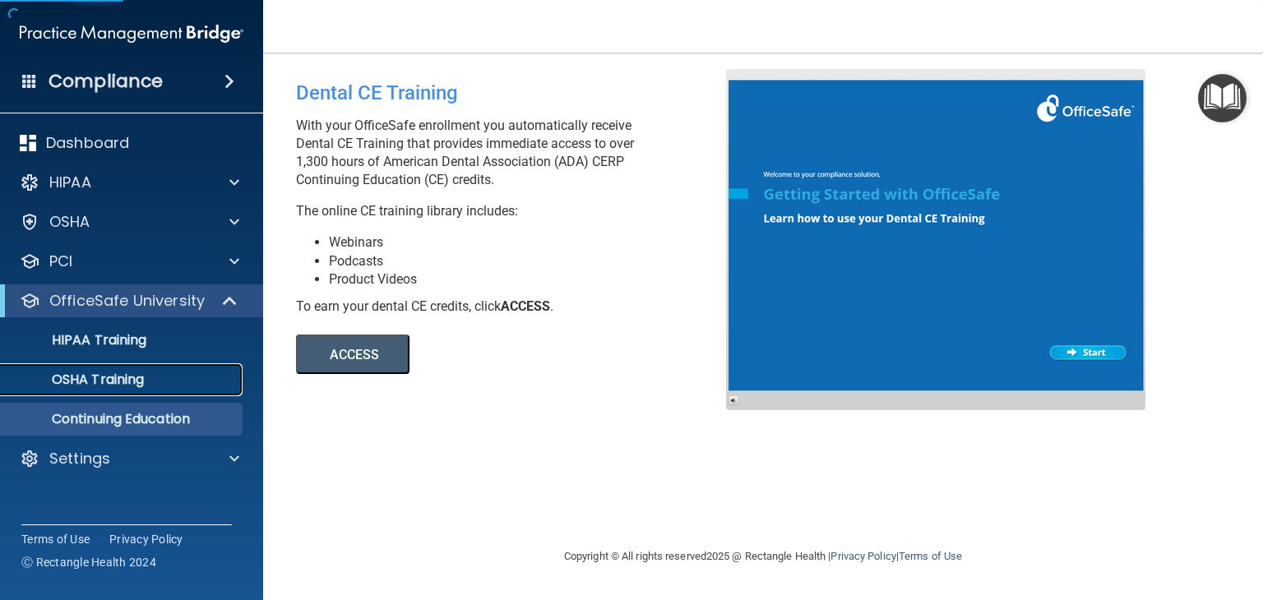
click at [118, 377] on p "OSHA Training" at bounding box center [77, 380] width 133 height 16
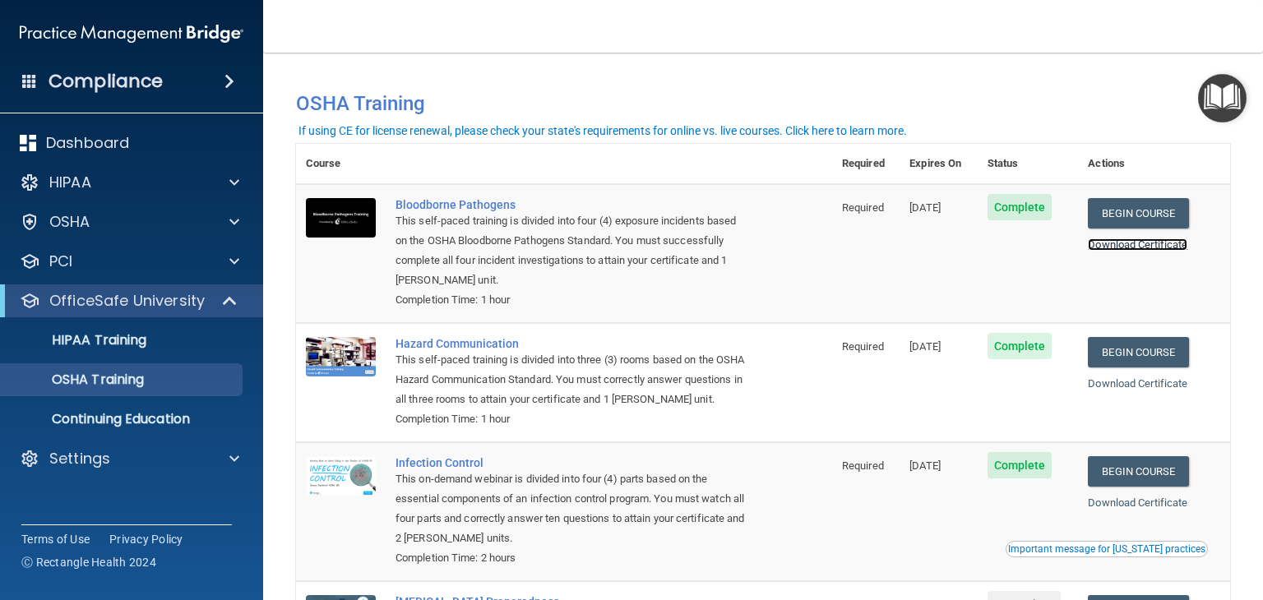
click at [1158, 246] on link "Download Certificate" at bounding box center [1138, 244] width 100 height 12
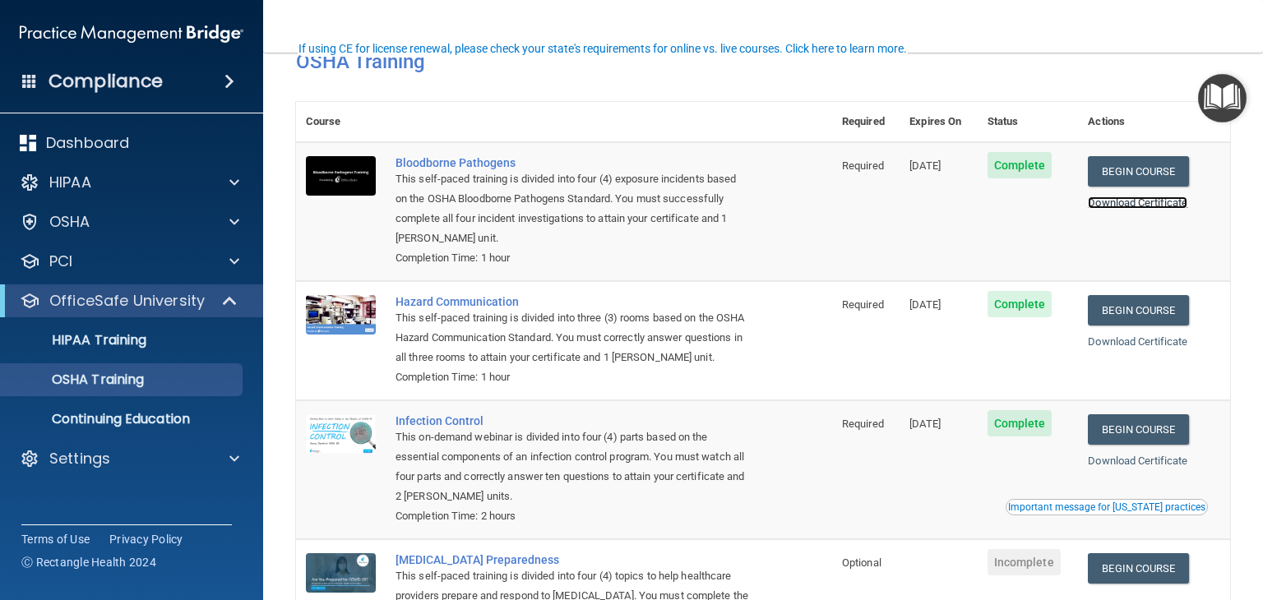
scroll to position [82, 0]
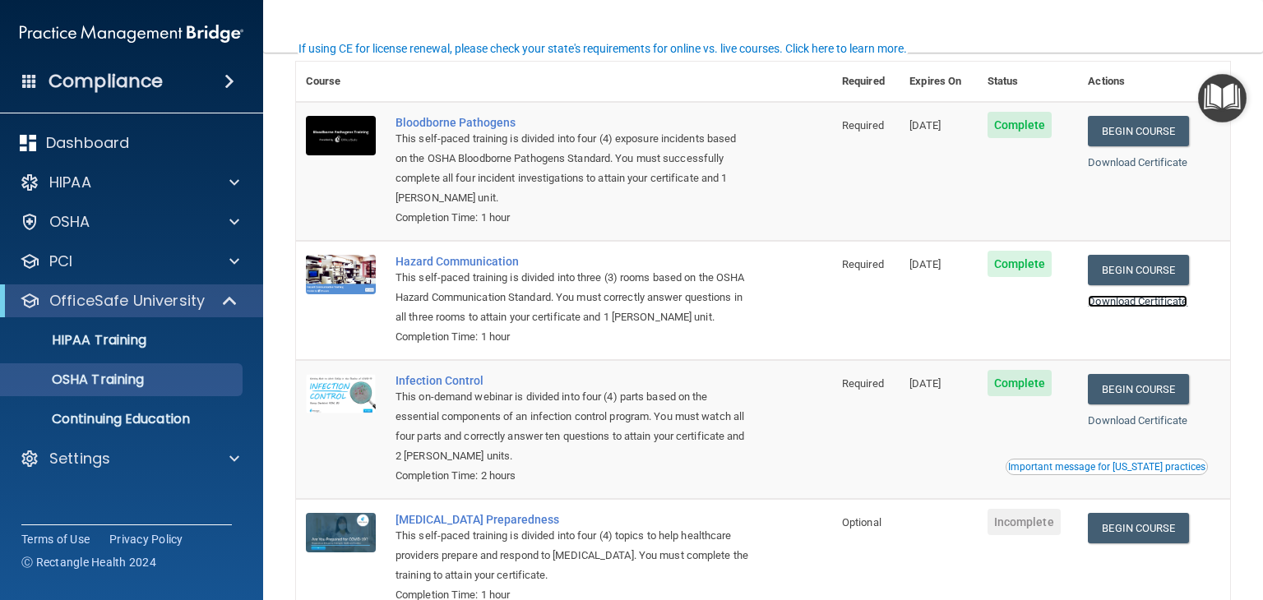
click at [1148, 303] on link "Download Certificate" at bounding box center [1138, 301] width 100 height 12
click at [1166, 427] on link "Download Certificate" at bounding box center [1138, 420] width 100 height 12
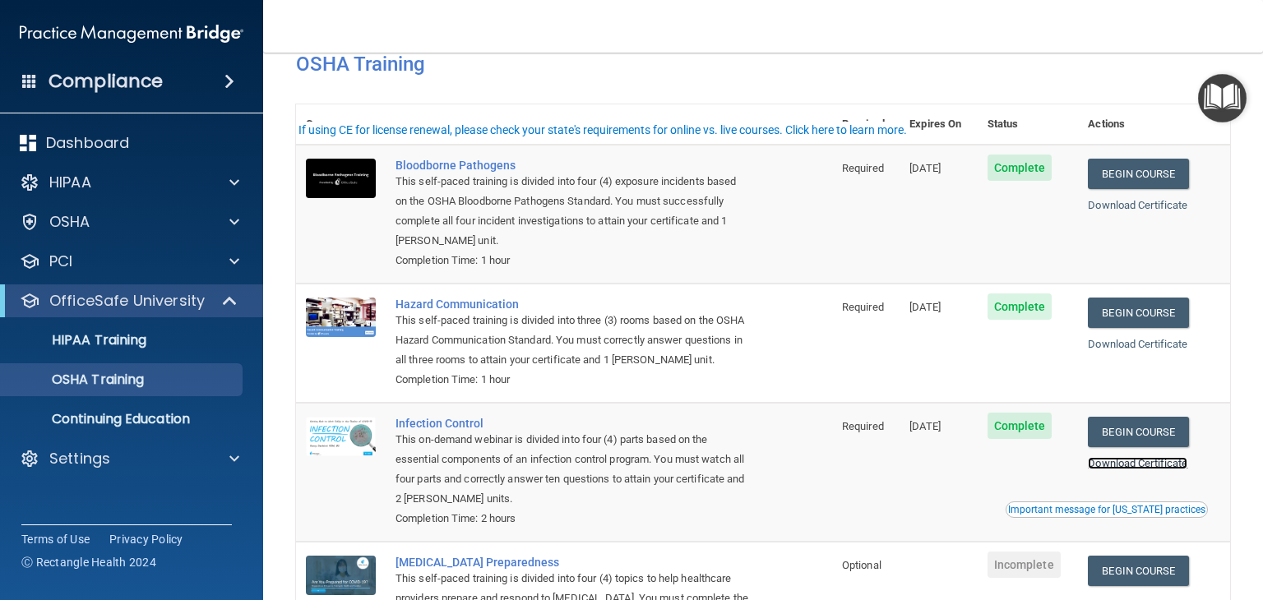
scroll to position [0, 0]
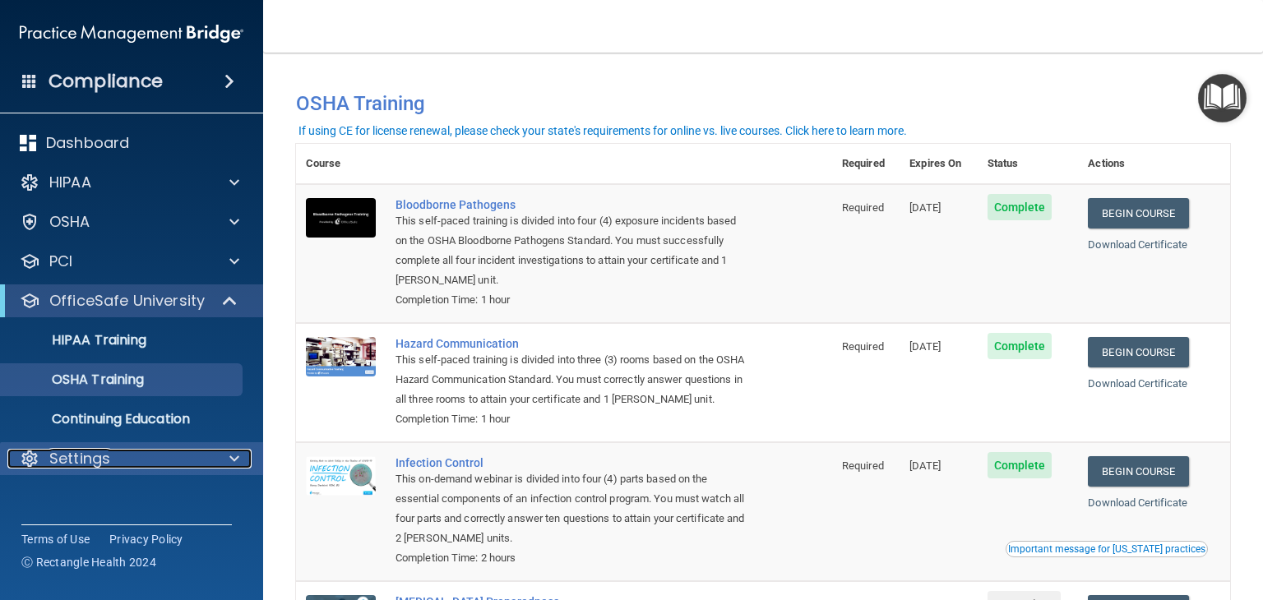
click at [141, 462] on div "Settings" at bounding box center [109, 459] width 204 height 20
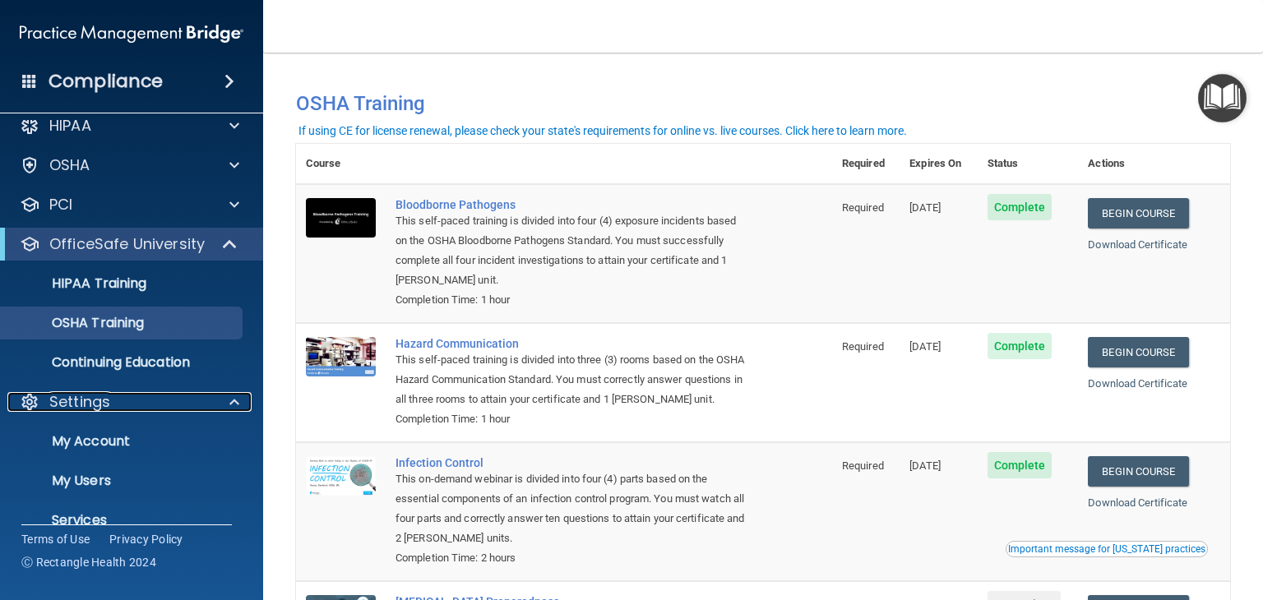
scroll to position [122, 0]
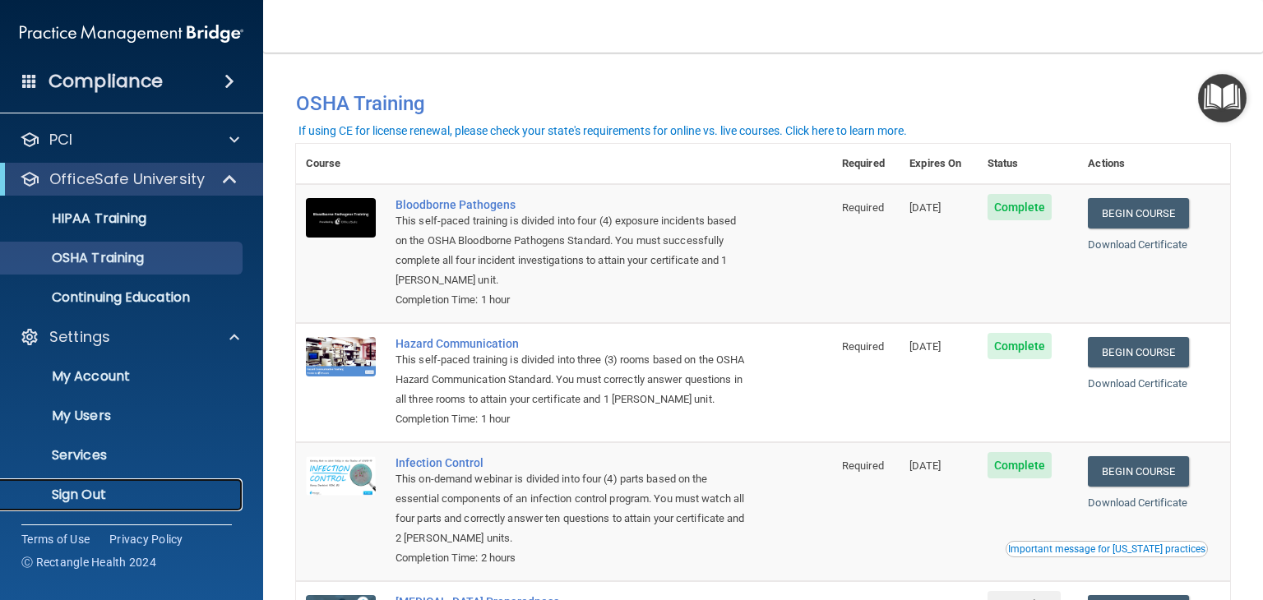
click at [90, 488] on p "Sign Out" at bounding box center [123, 495] width 224 height 16
